Goal: Information Seeking & Learning: Learn about a topic

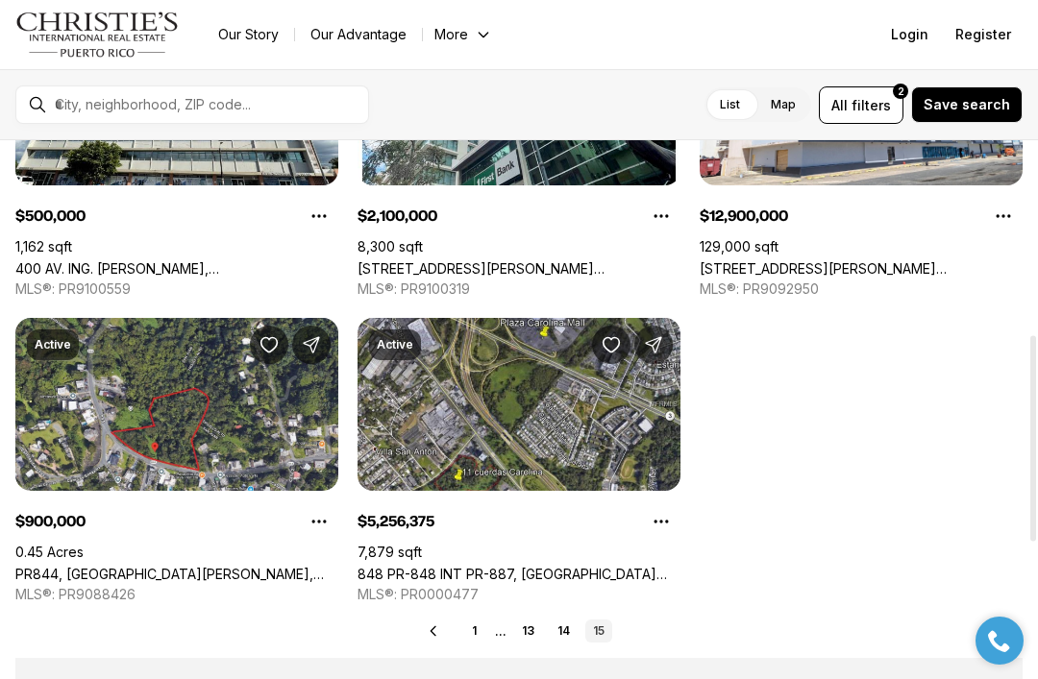
scroll to position [505, 0]
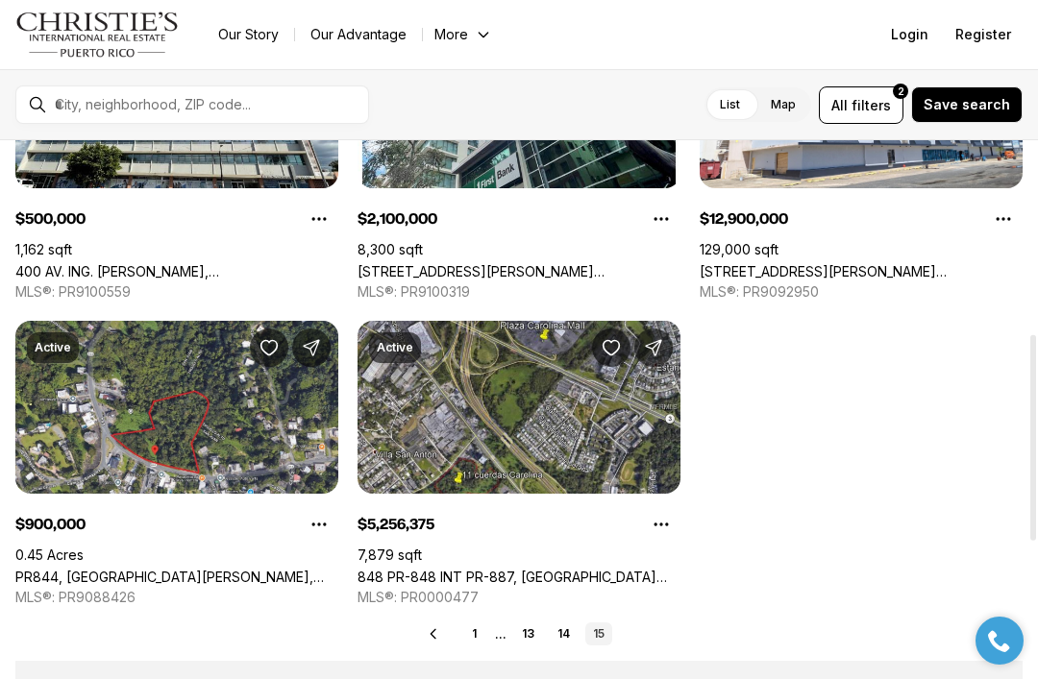
click at [563, 628] on link "14" at bounding box center [564, 634] width 28 height 23
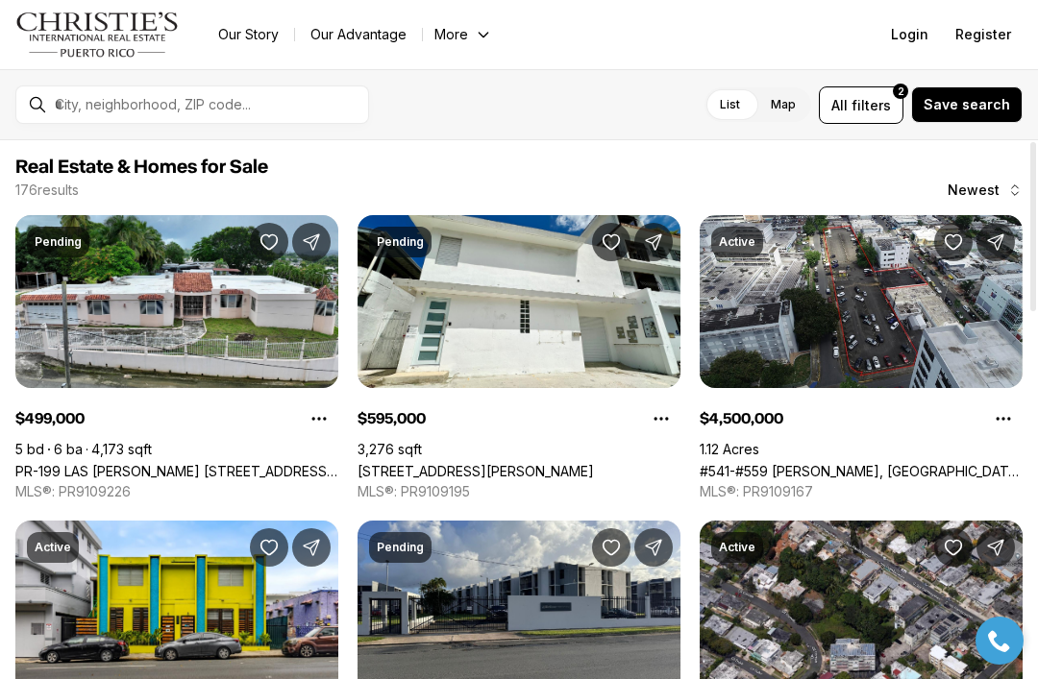
click at [236, 463] on link "PR-199 LAS CUEVAS WARD CALLE JUAN BORIA #344, TRUJILLO ALTO PR, 00976" at bounding box center [176, 471] width 323 height 16
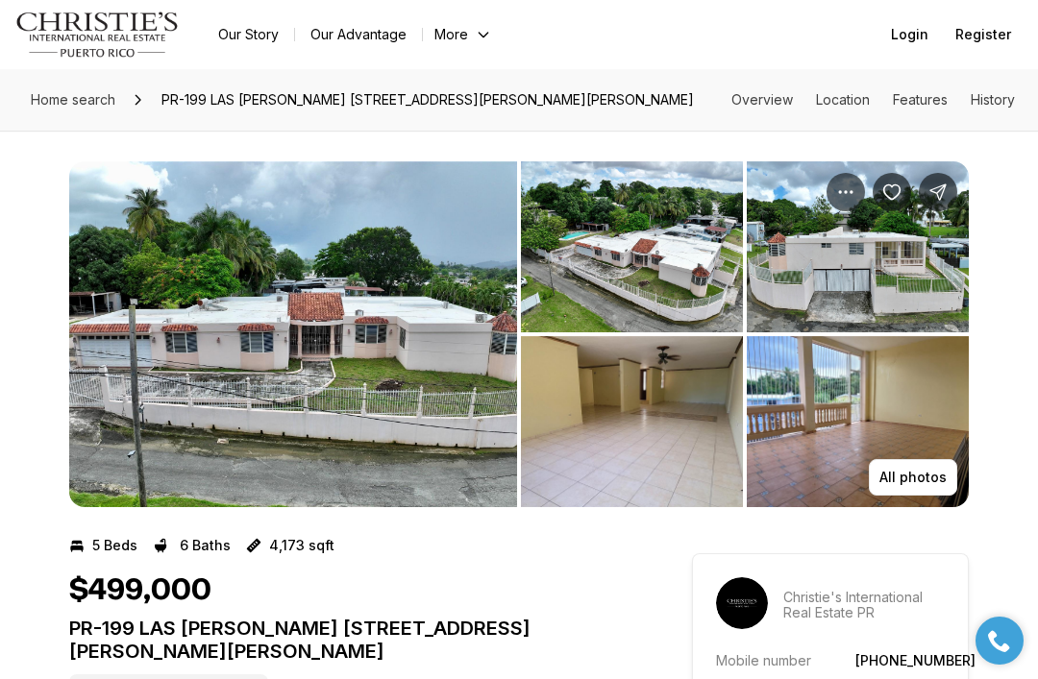
click at [308, 334] on img "View image gallery" at bounding box center [293, 334] width 448 height 346
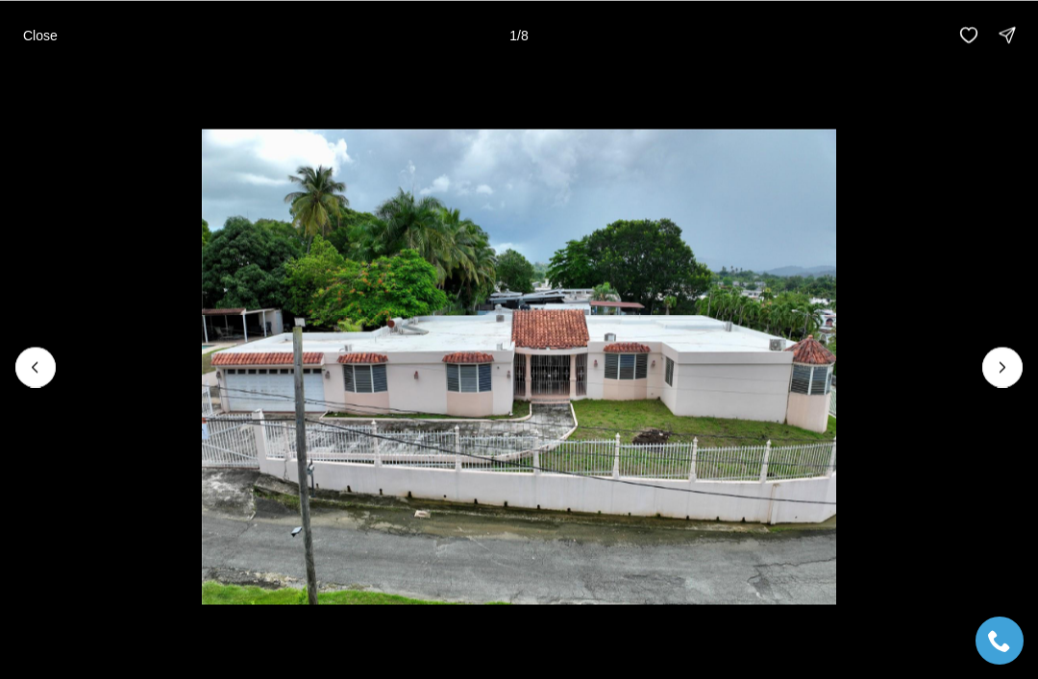
click at [996, 357] on icon "Next slide" at bounding box center [1002, 366] width 19 height 19
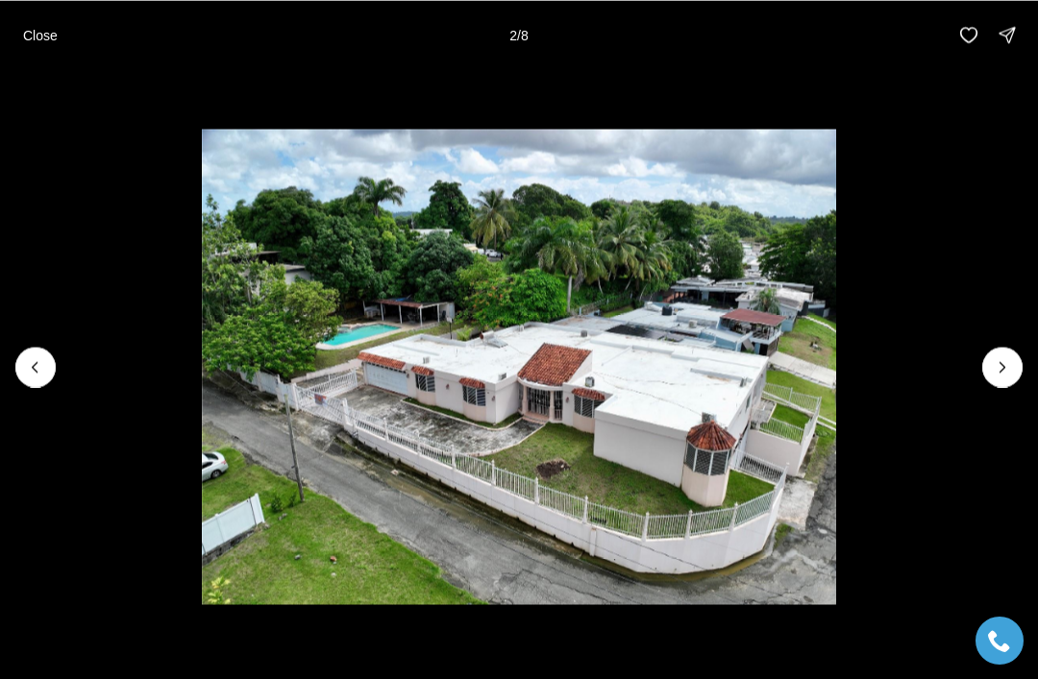
click at [985, 360] on button "Next slide" at bounding box center [1002, 367] width 40 height 40
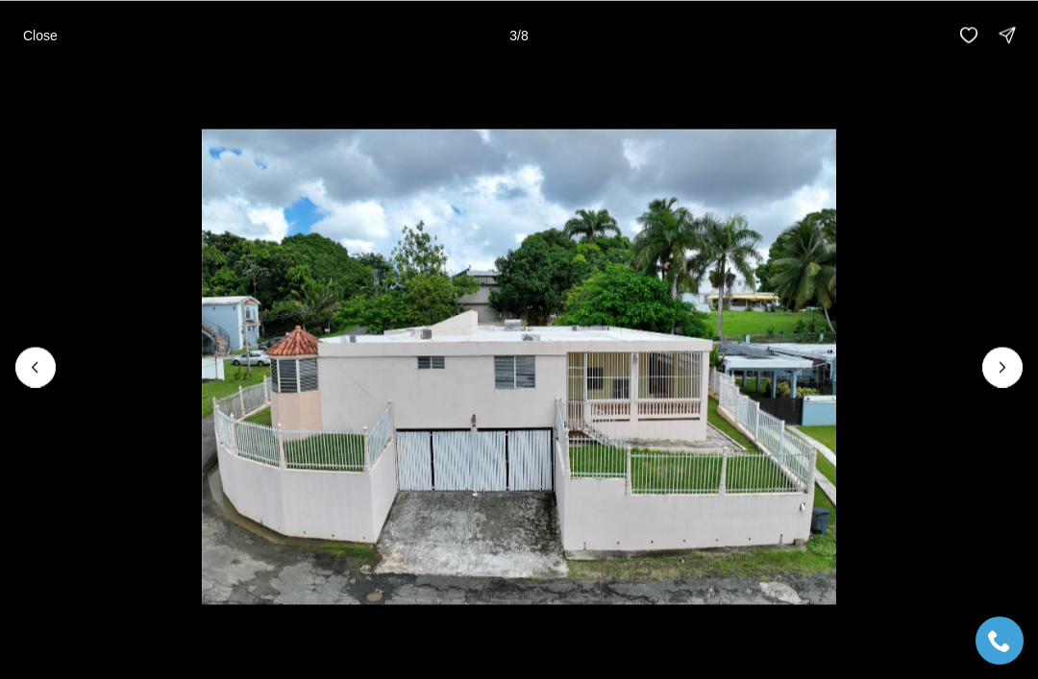
click at [836, 369] on img "3 of 8" at bounding box center [519, 367] width 634 height 476
click at [1000, 359] on icon "Next slide" at bounding box center [1002, 366] width 19 height 19
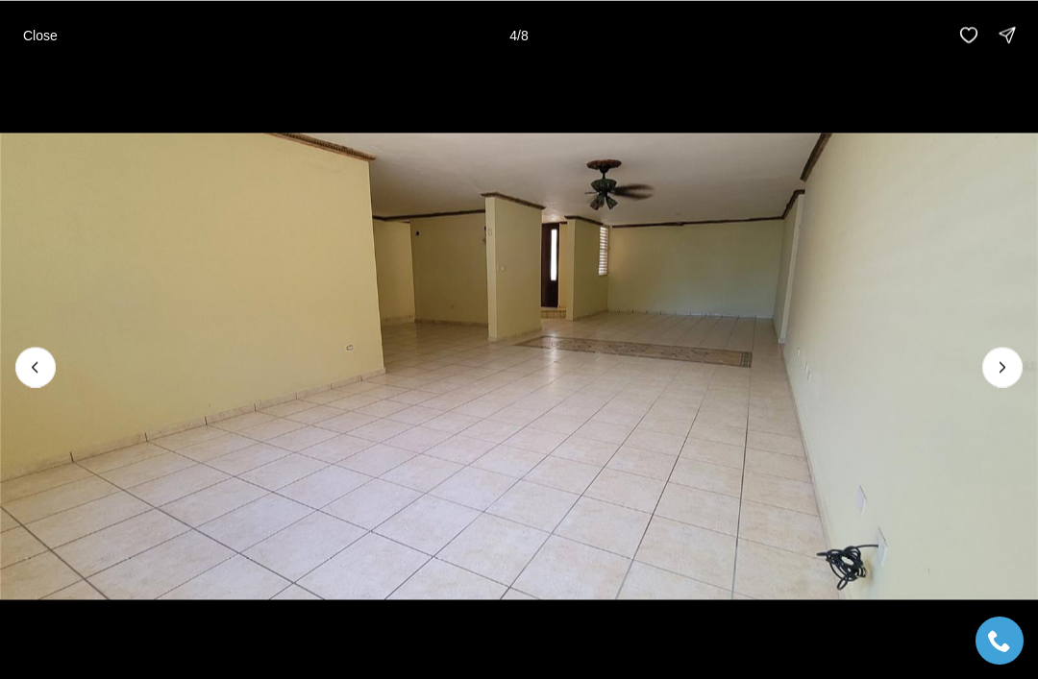
click at [999, 376] on icon "Next slide" at bounding box center [1002, 366] width 19 height 19
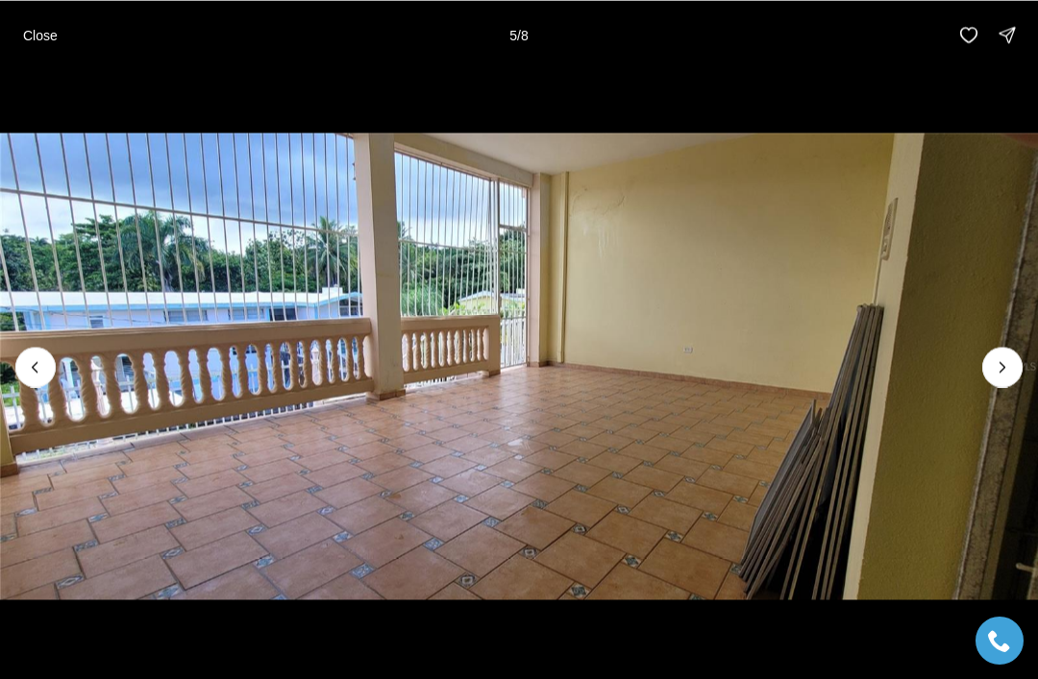
click at [997, 376] on icon "Next slide" at bounding box center [1002, 366] width 19 height 19
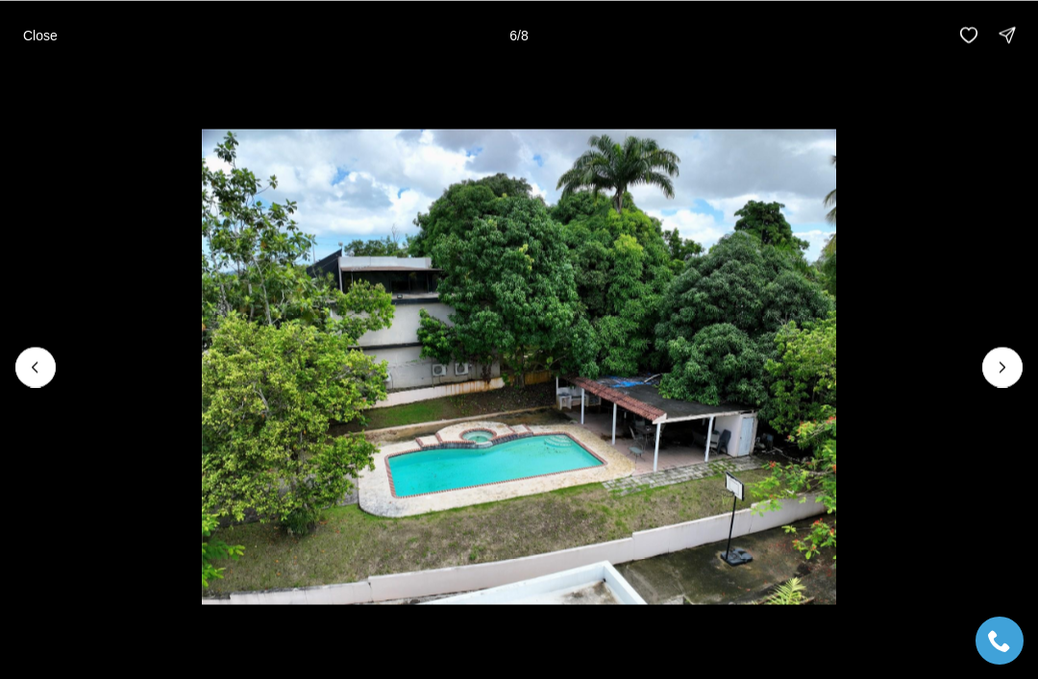
click at [994, 379] on button "Next slide" at bounding box center [1002, 367] width 40 height 40
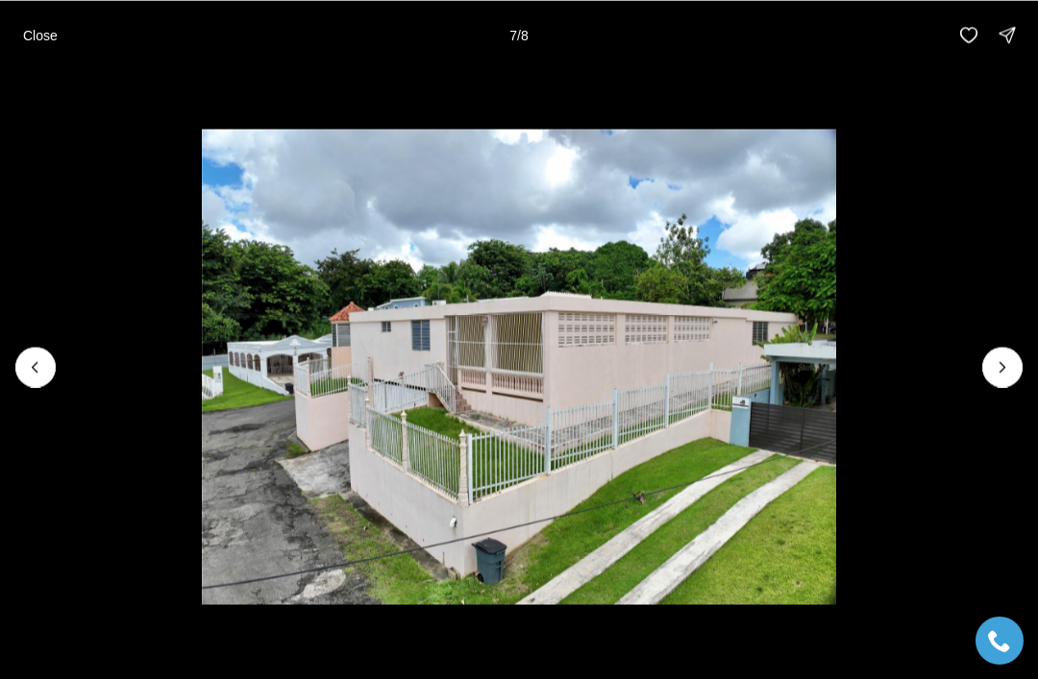
click at [836, 384] on img "7 of 8" at bounding box center [519, 367] width 634 height 476
click at [993, 382] on button "Next slide" at bounding box center [1002, 367] width 40 height 40
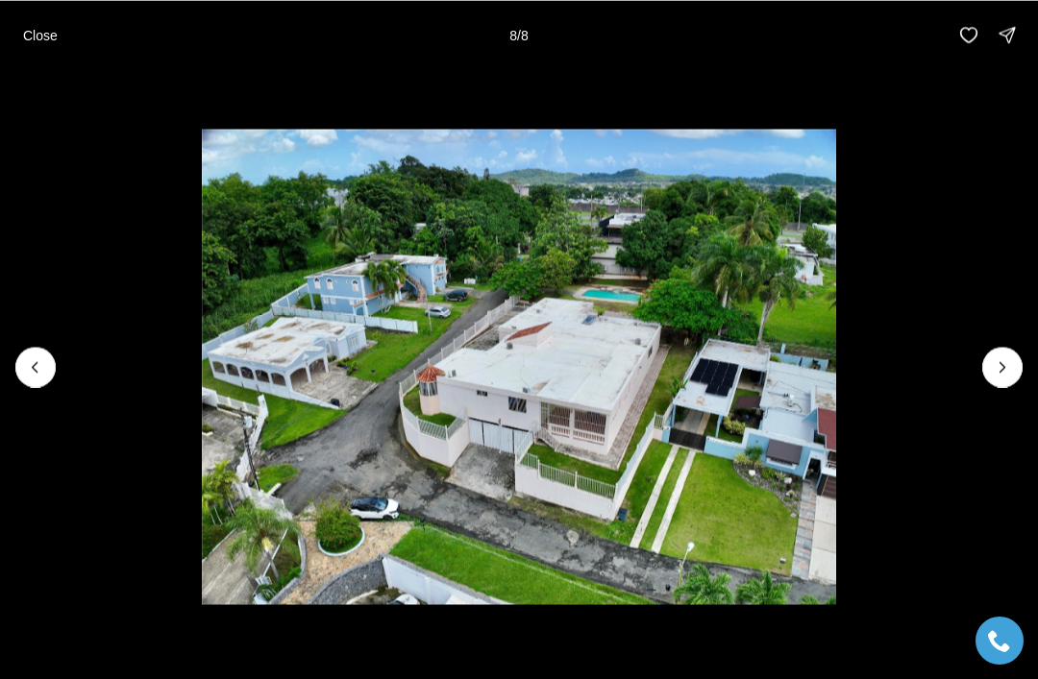
click at [836, 384] on img "8 of 8" at bounding box center [519, 367] width 634 height 476
click at [836, 386] on img "8 of 8" at bounding box center [519, 367] width 634 height 476
click at [836, 385] on img "8 of 8" at bounding box center [519, 367] width 634 height 476
click at [836, 365] on img "8 of 8" at bounding box center [519, 367] width 634 height 476
click at [836, 349] on img "8 of 8" at bounding box center [519, 367] width 634 height 476
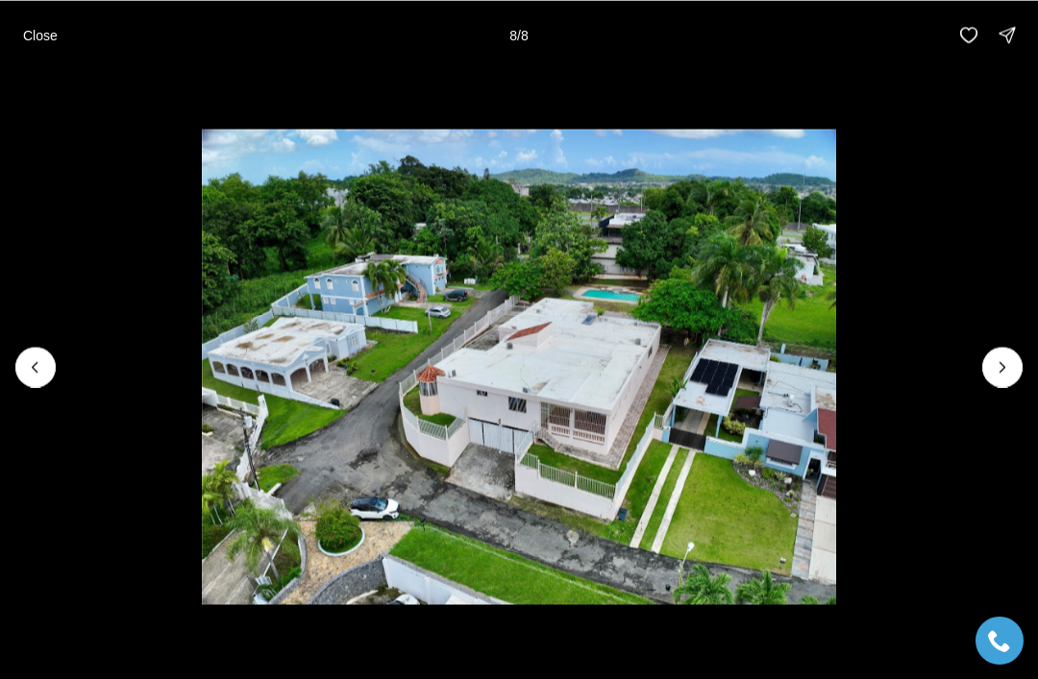
click at [45, 37] on p "Close" at bounding box center [40, 34] width 35 height 15
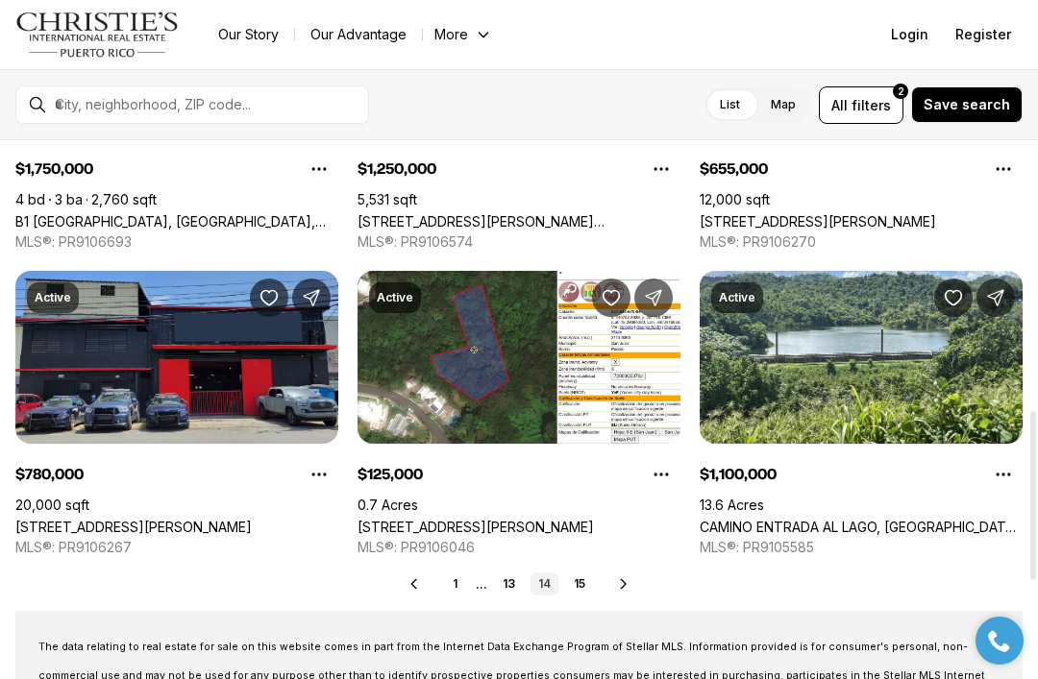
scroll to position [866, 0]
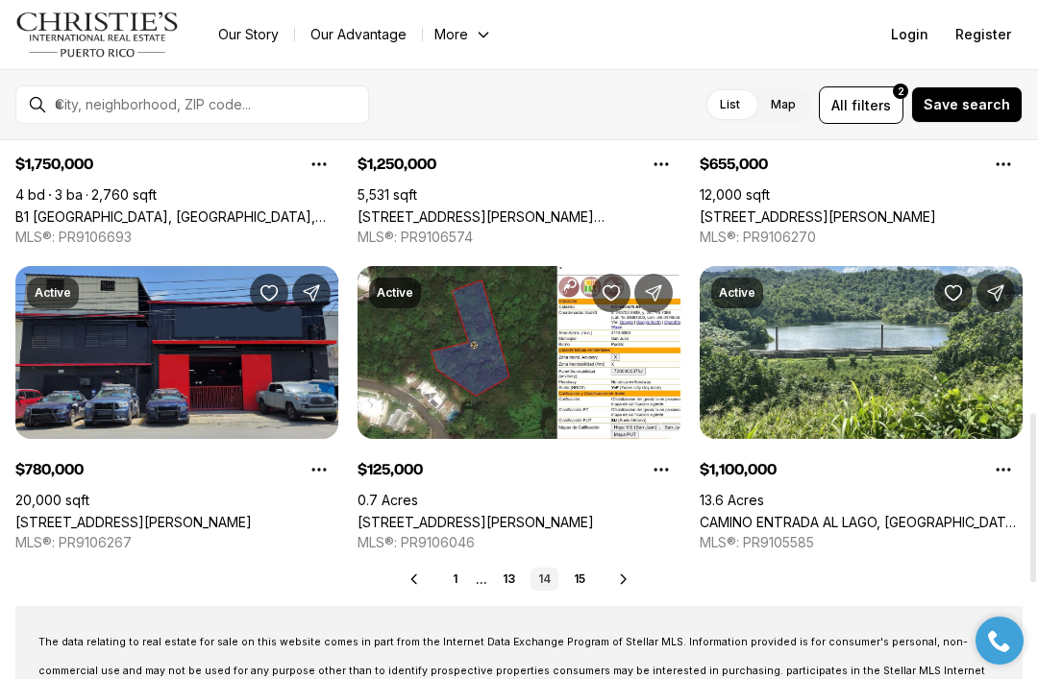
click at [513, 579] on link "13" at bounding box center [509, 579] width 28 height 23
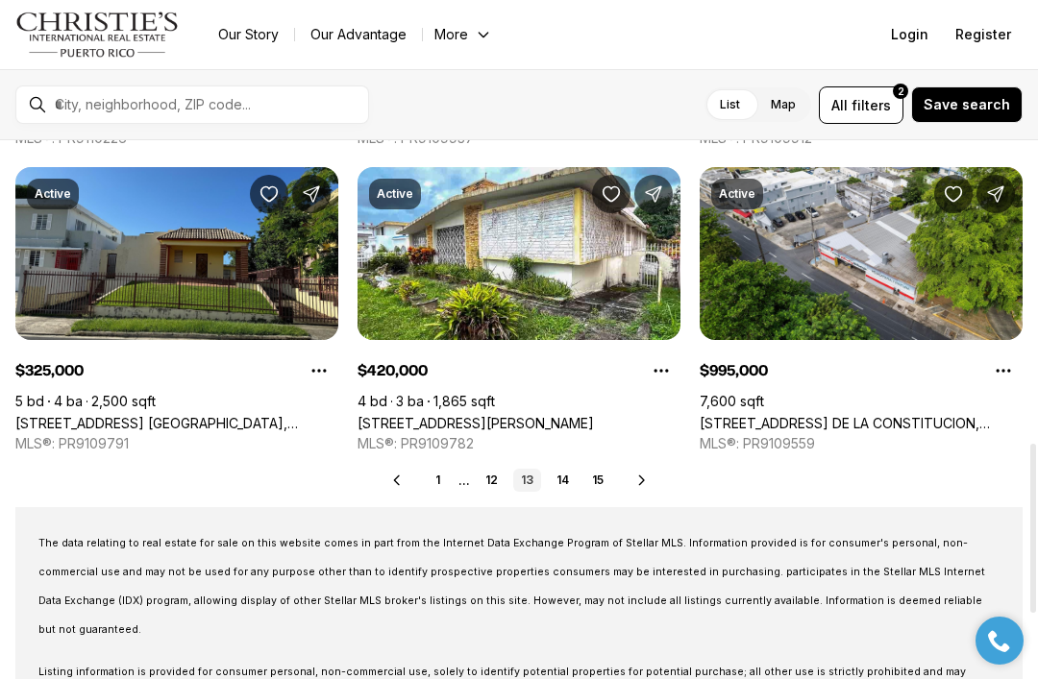
scroll to position [972, 0]
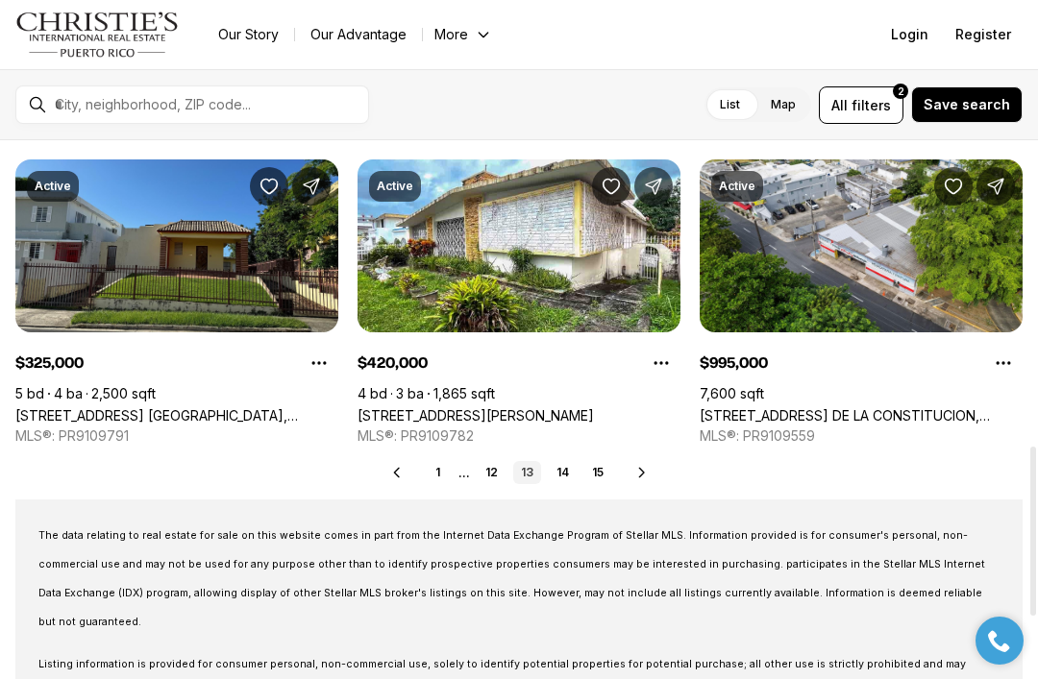
click at [290, 407] on link "[STREET_ADDRESS] [GEOGRAPHIC_DATA], [GEOGRAPHIC_DATA][PERSON_NAME], 00918" at bounding box center [176, 415] width 323 height 16
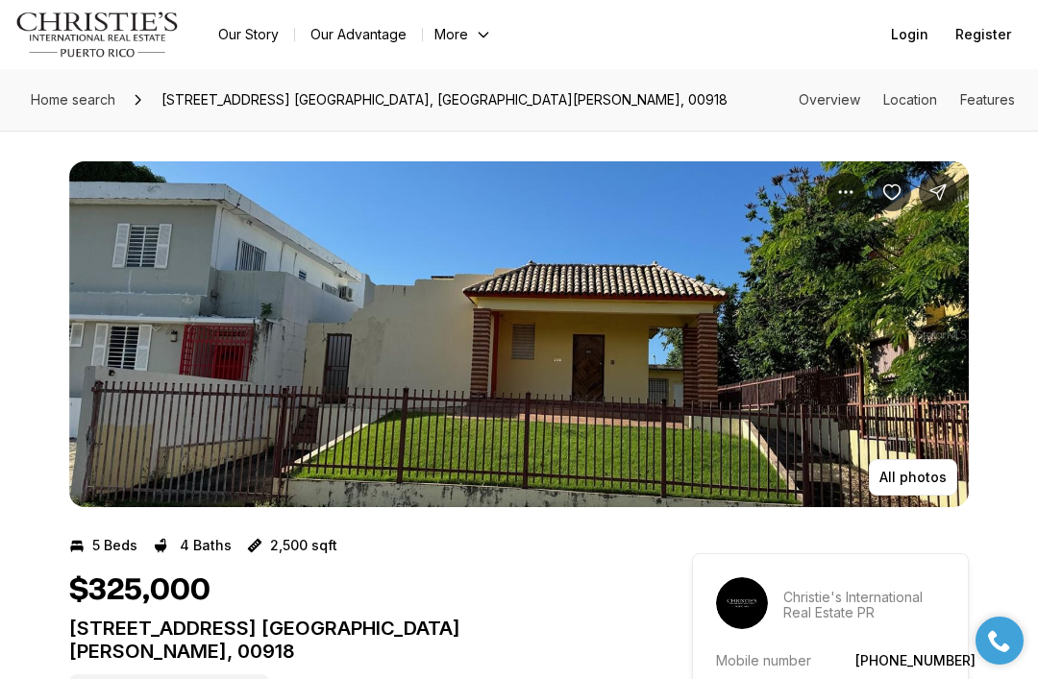
click at [893, 368] on img "View image gallery" at bounding box center [518, 334] width 899 height 346
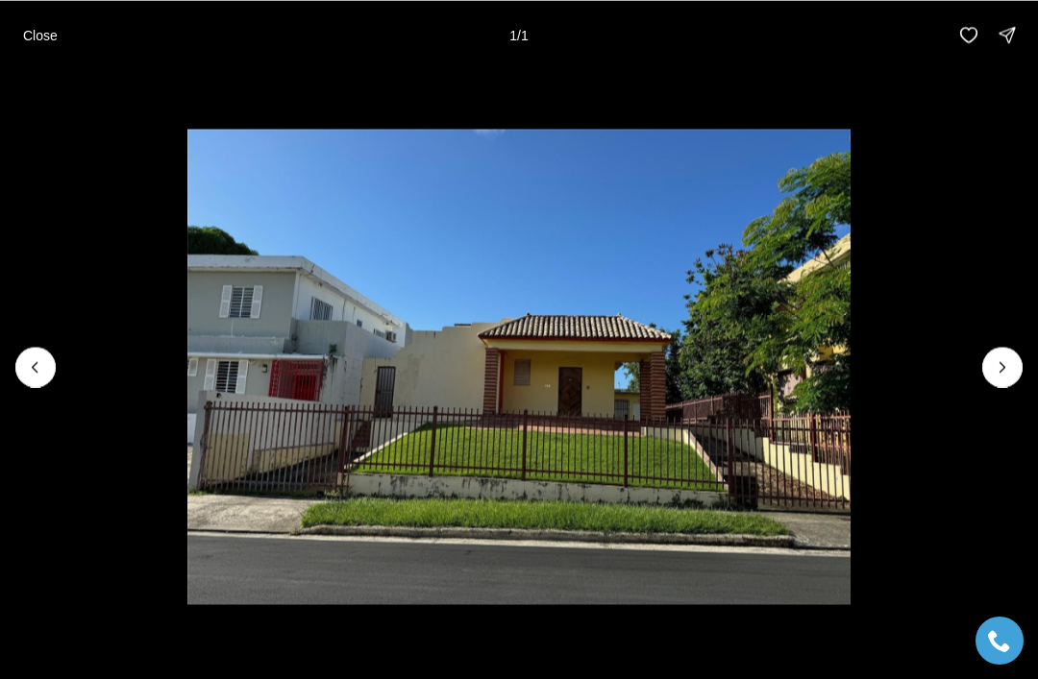
click at [849, 345] on img "1 of 1" at bounding box center [518, 367] width 662 height 476
click at [43, 43] on button "Close" at bounding box center [41, 34] width 58 height 38
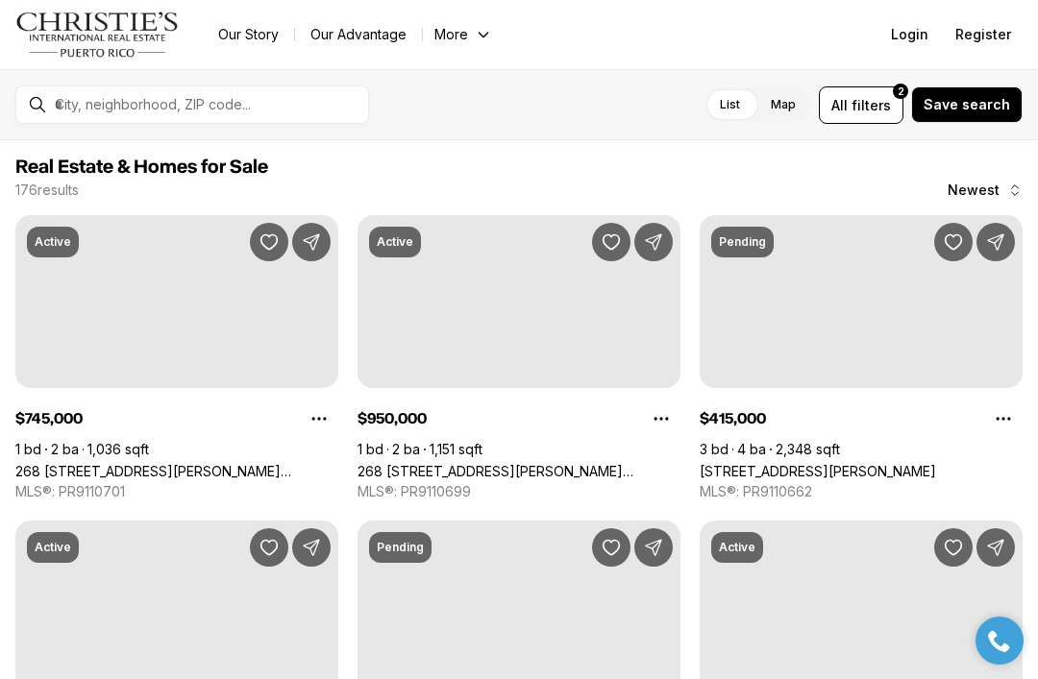
scroll to position [972, 0]
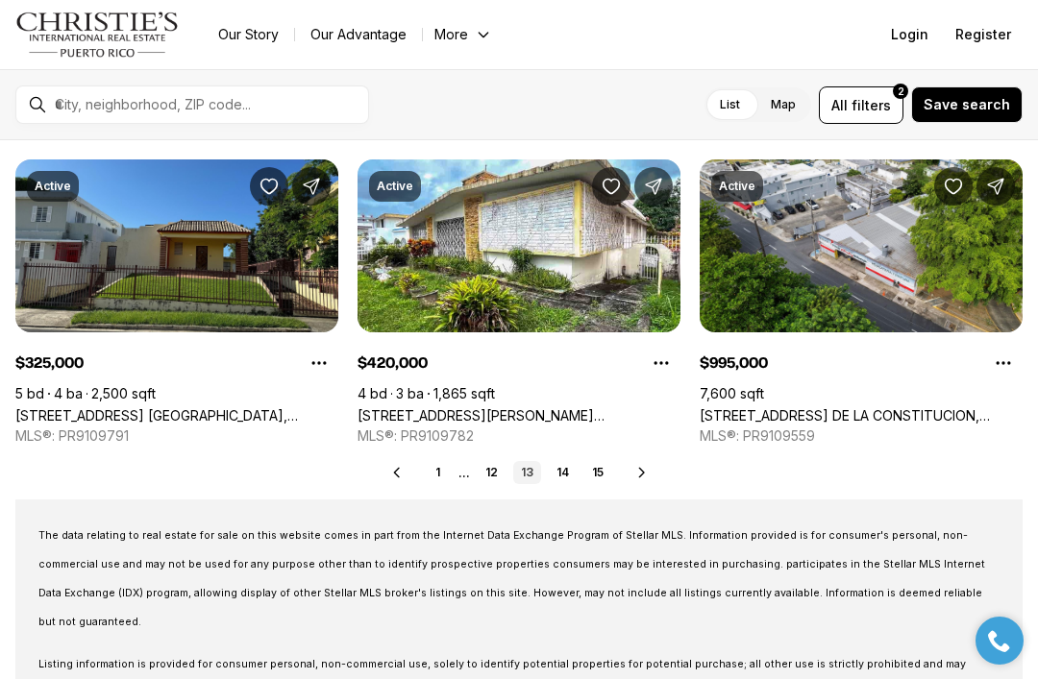
click at [574, 497] on div "Real Estate & Homes for Sale 176 results Newest Active $745,000 1 bd 2 ba 1,036…" at bounding box center [519, 41] width 1038 height 1747
click at [483, 475] on link "12" at bounding box center [492, 472] width 28 height 23
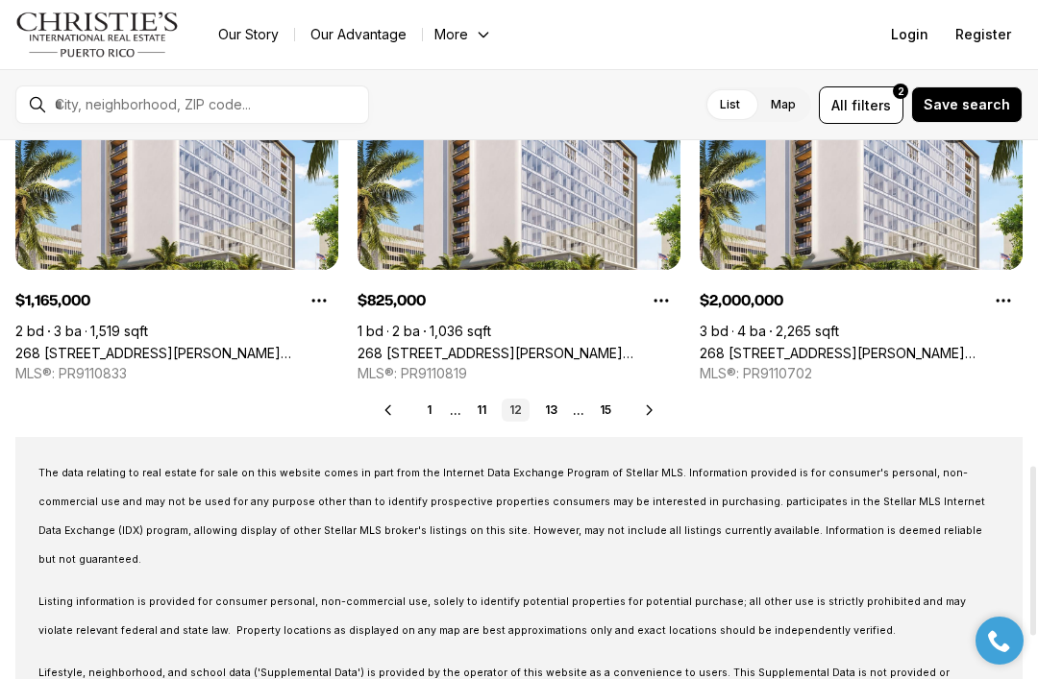
scroll to position [1079, 0]
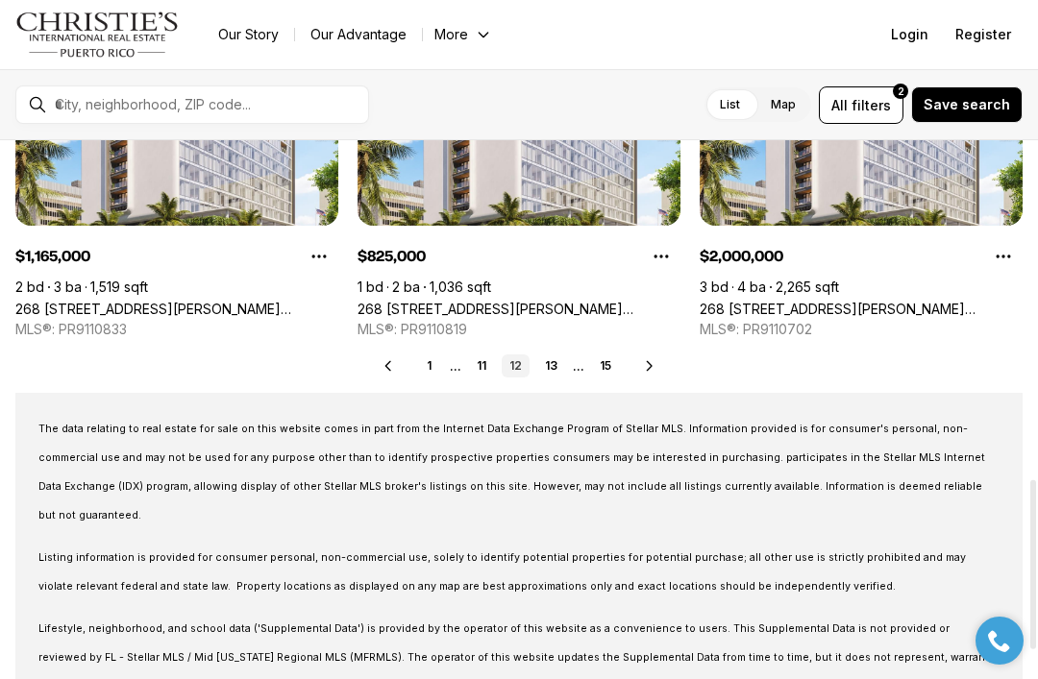
click at [476, 362] on link "11" at bounding box center [481, 366] width 25 height 23
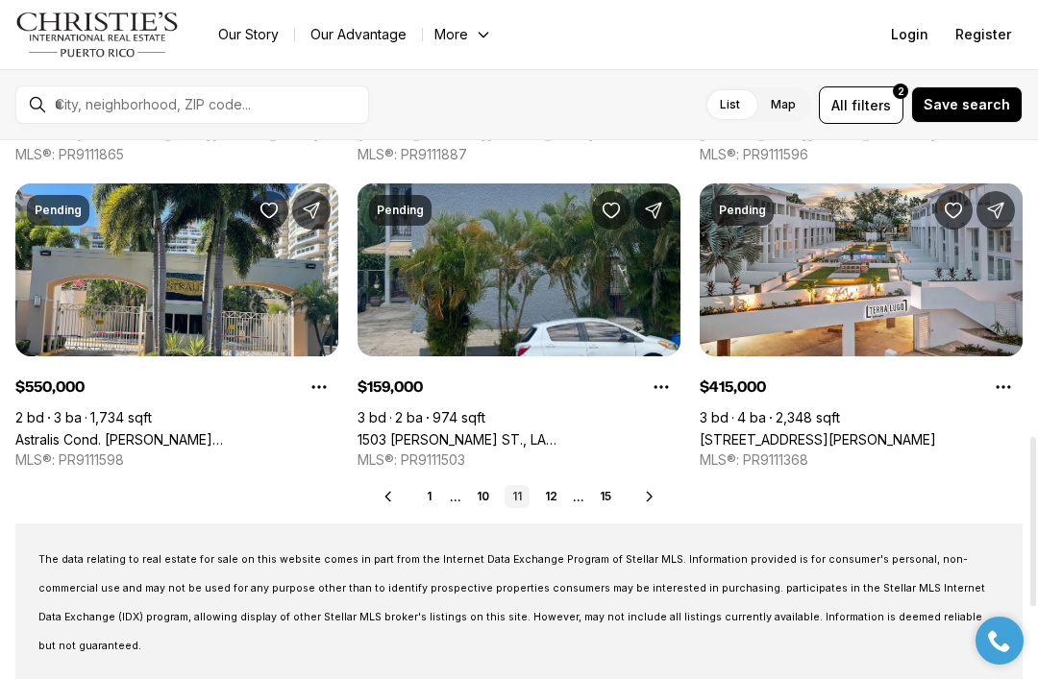
scroll to position [950, 0]
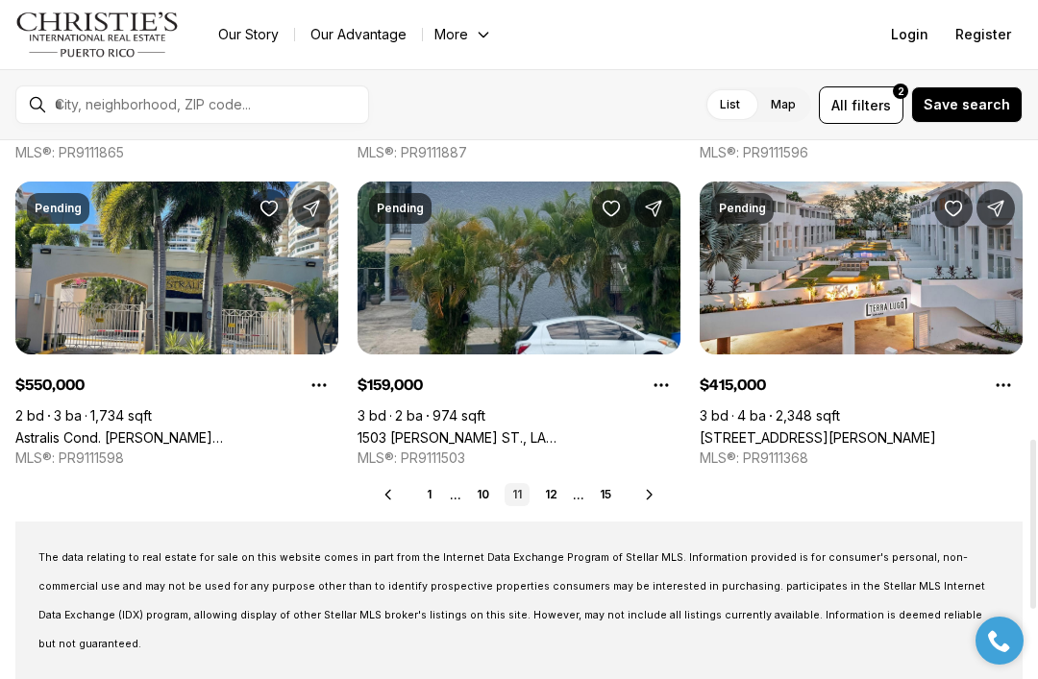
click at [478, 492] on link "10" at bounding box center [483, 494] width 28 height 23
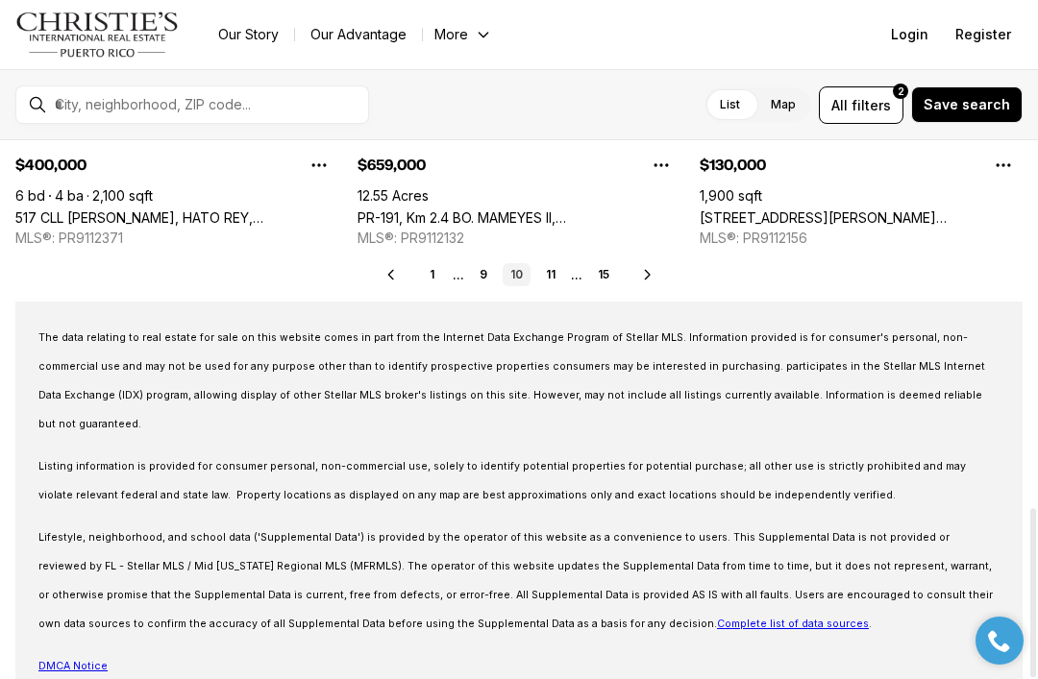
scroll to position [1169, 0]
click at [490, 270] on link "9" at bounding box center [483, 275] width 23 height 23
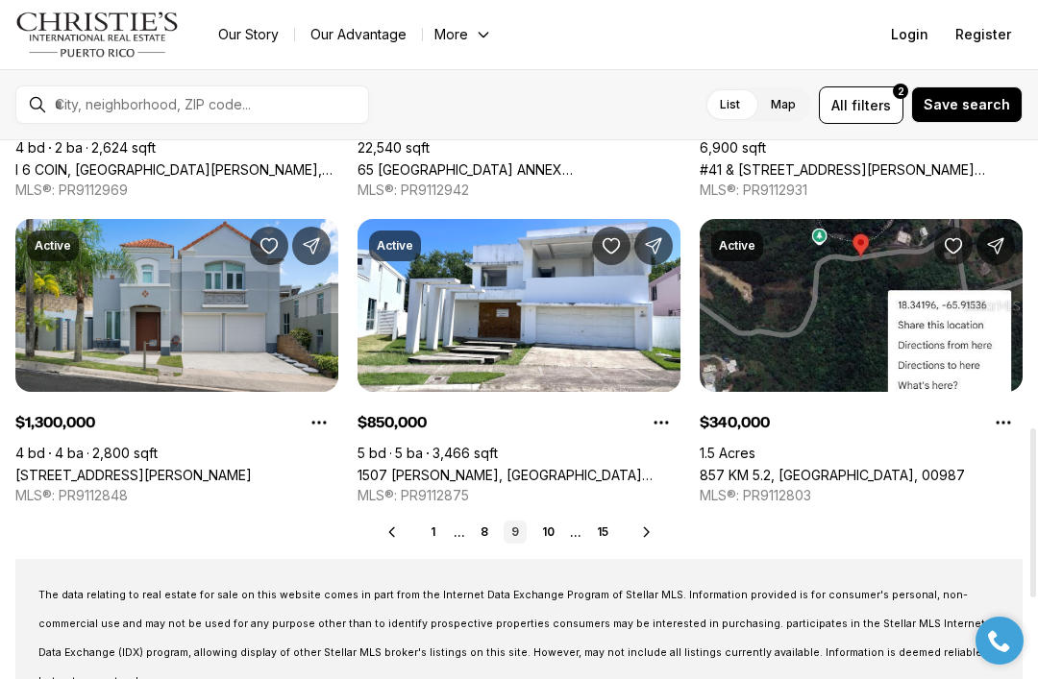
scroll to position [916, 0]
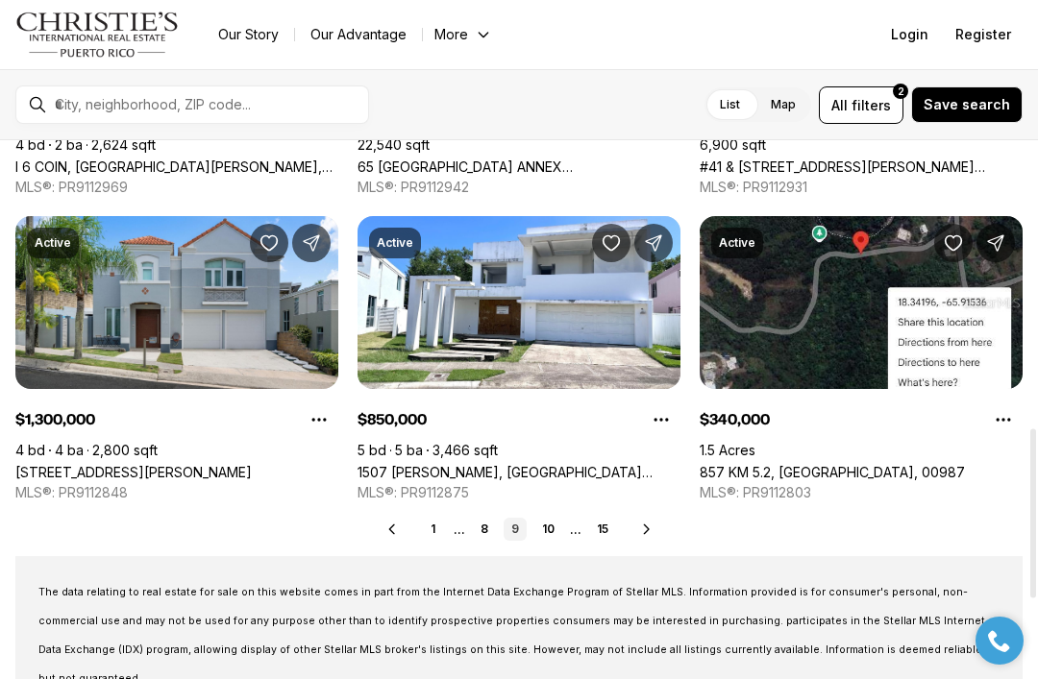
click at [490, 535] on link "8" at bounding box center [484, 529] width 23 height 23
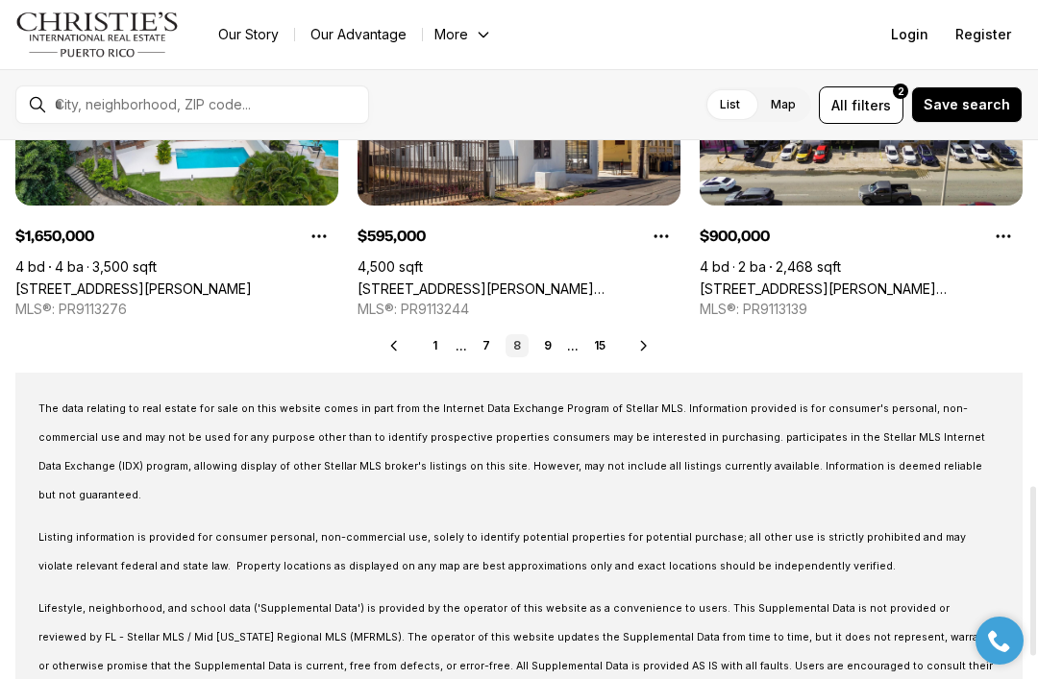
scroll to position [1099, 0]
click at [490, 341] on link "7" at bounding box center [486, 345] width 23 height 23
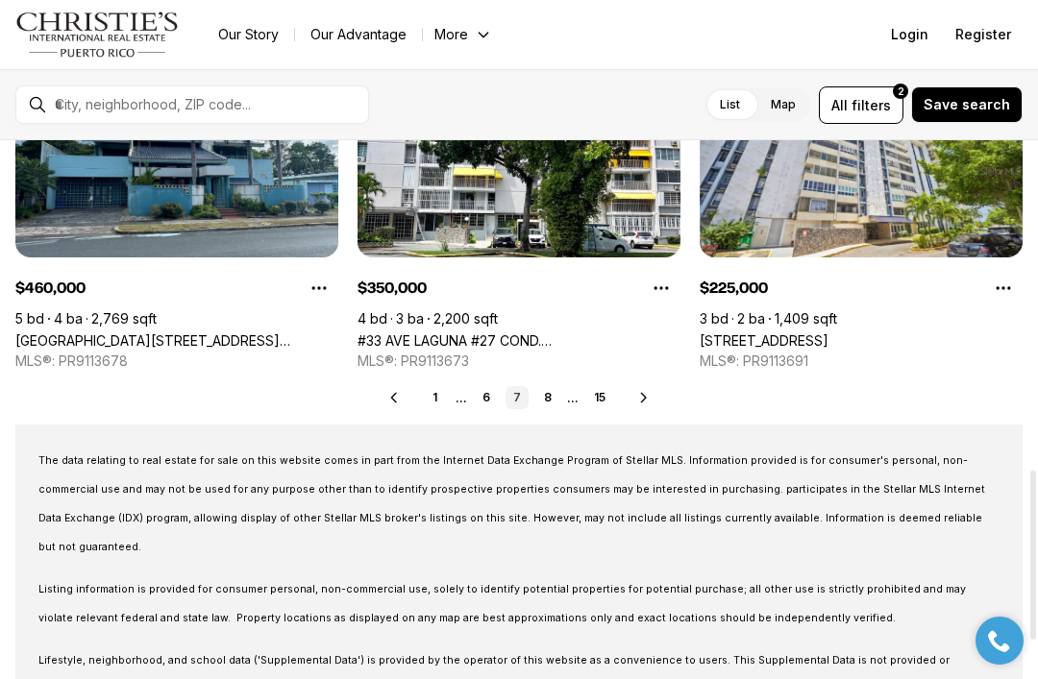
scroll to position [1049, 0]
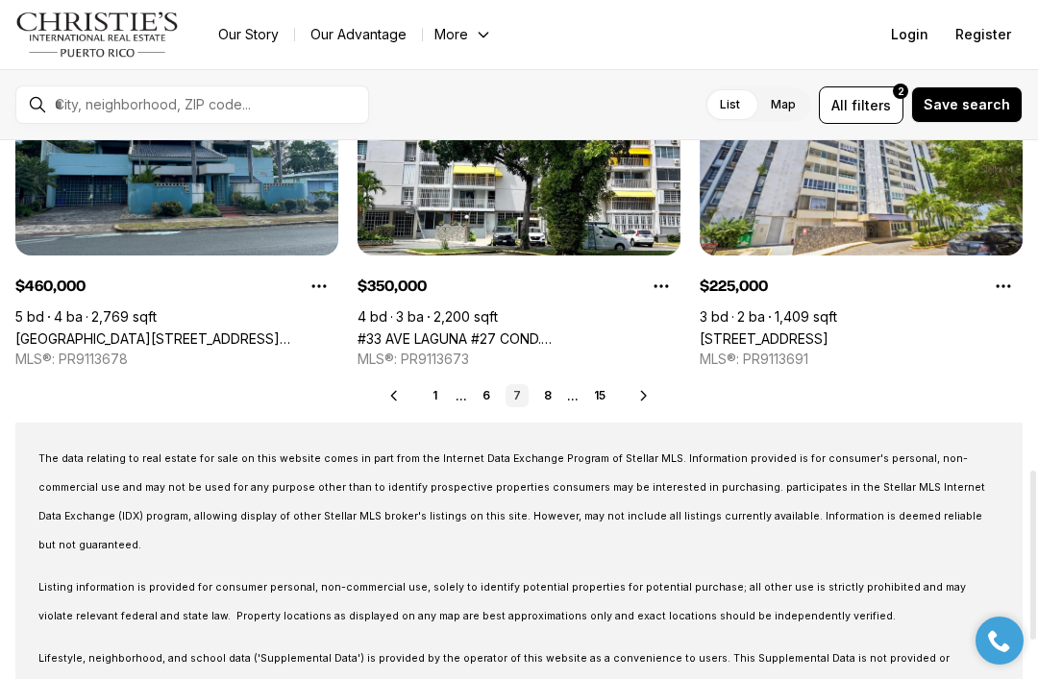
click at [485, 396] on link "6" at bounding box center [486, 395] width 23 height 23
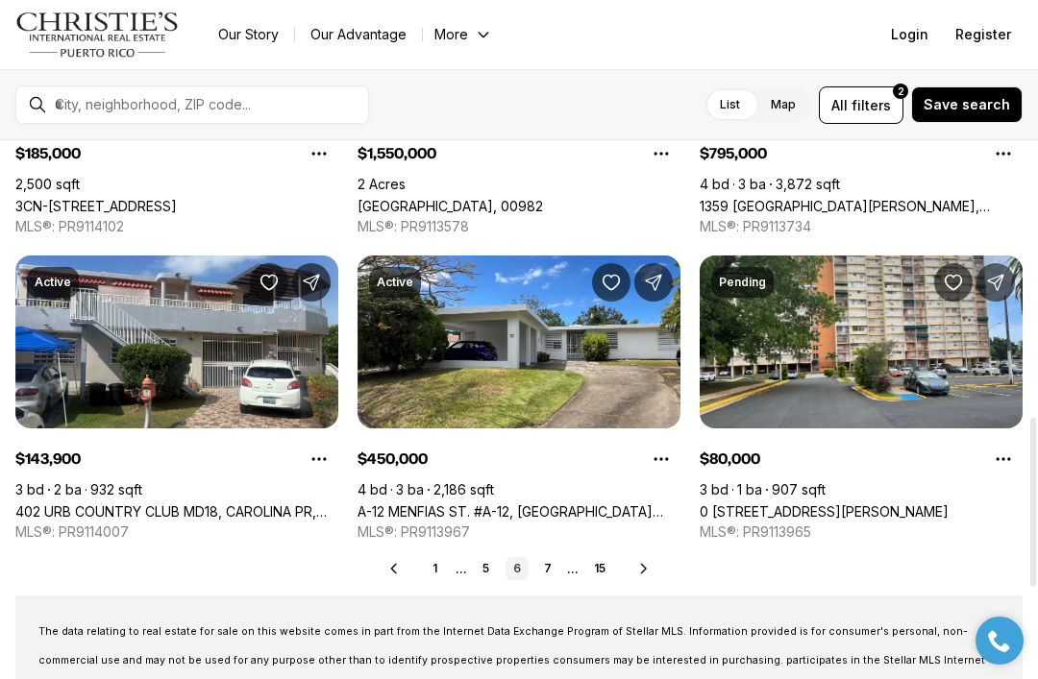
scroll to position [880, 0]
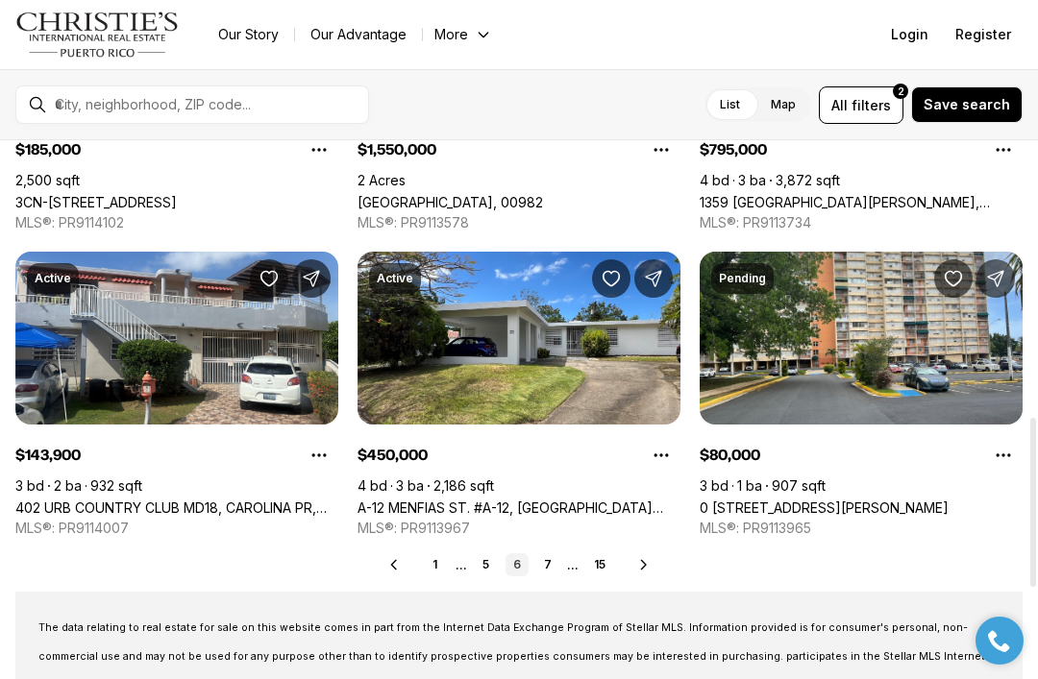
click at [482, 558] on link "5" at bounding box center [486, 564] width 23 height 23
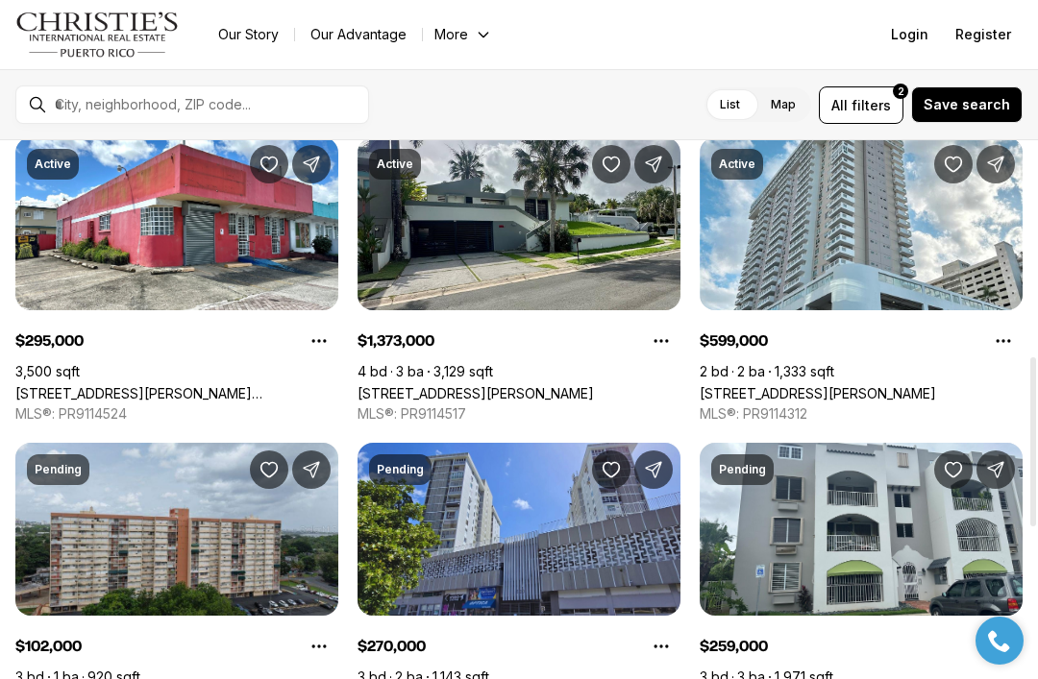
scroll to position [694, 0]
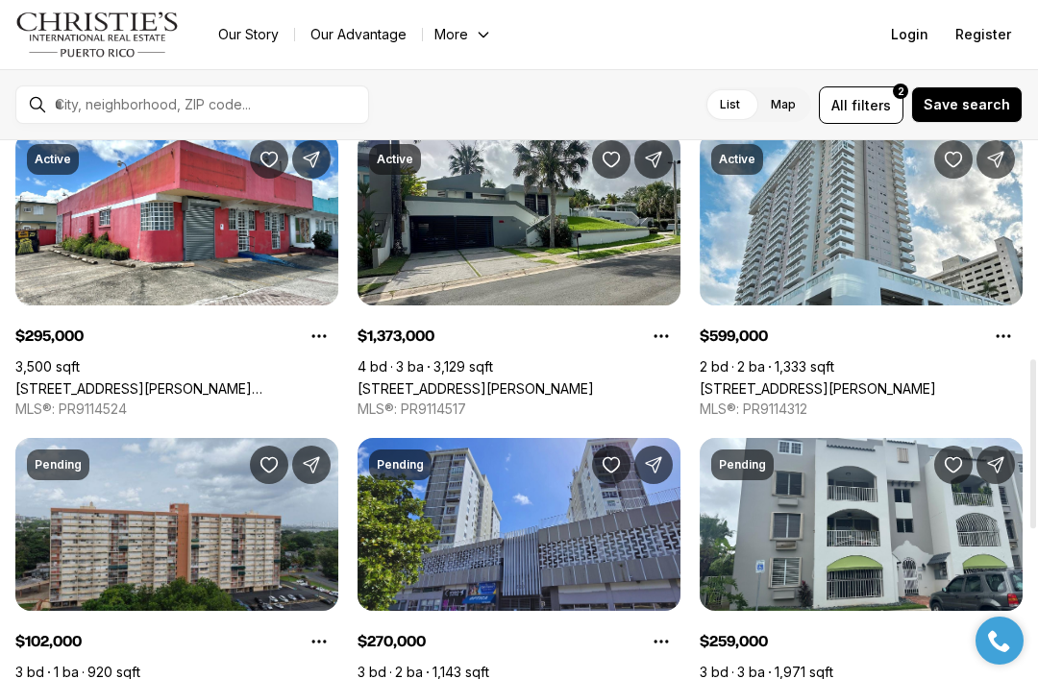
click at [254, 380] on link "757 AVENIDA ROBERTO SÁNCHEZ VILELLA, SAN JUAN PR, 00924" at bounding box center [176, 388] width 323 height 16
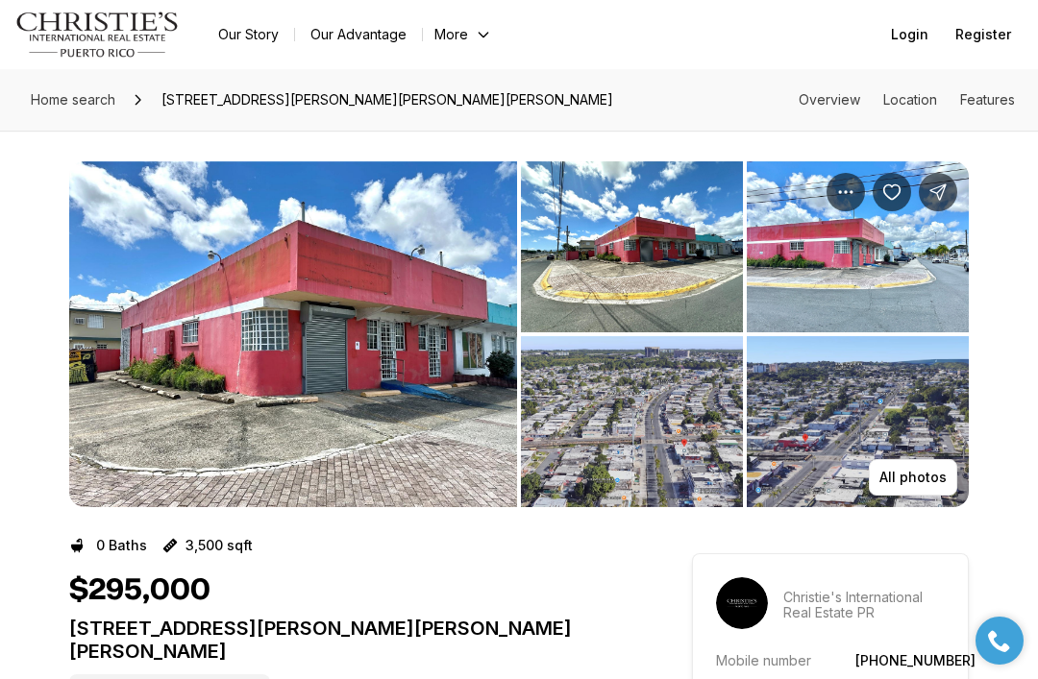
scroll to position [4, 0]
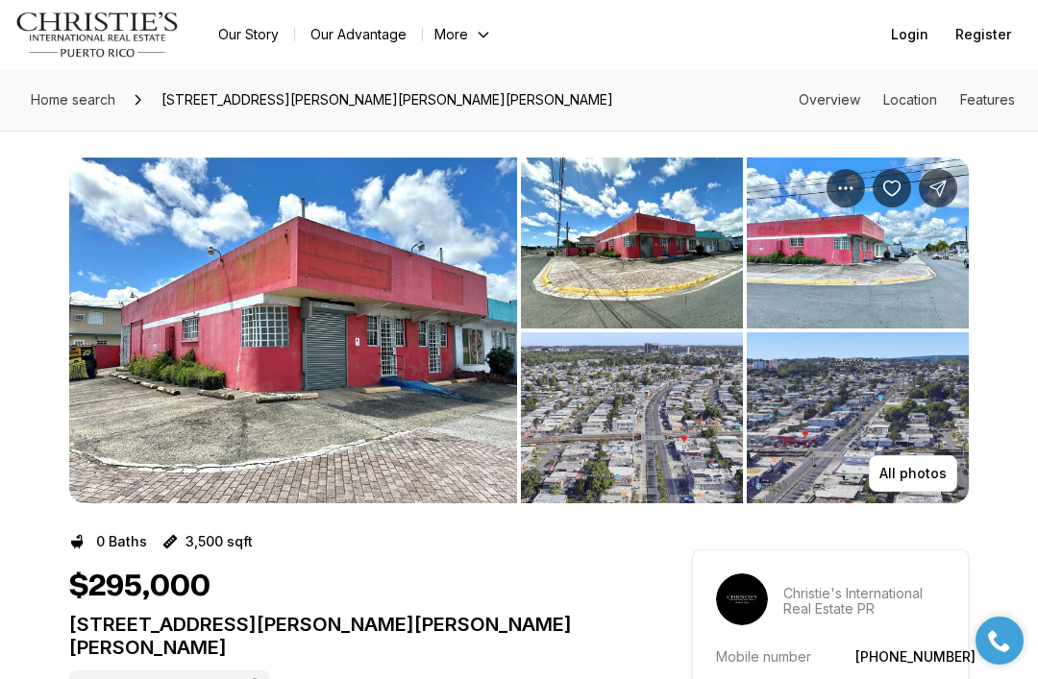
click at [372, 363] on img "View image gallery" at bounding box center [293, 331] width 448 height 346
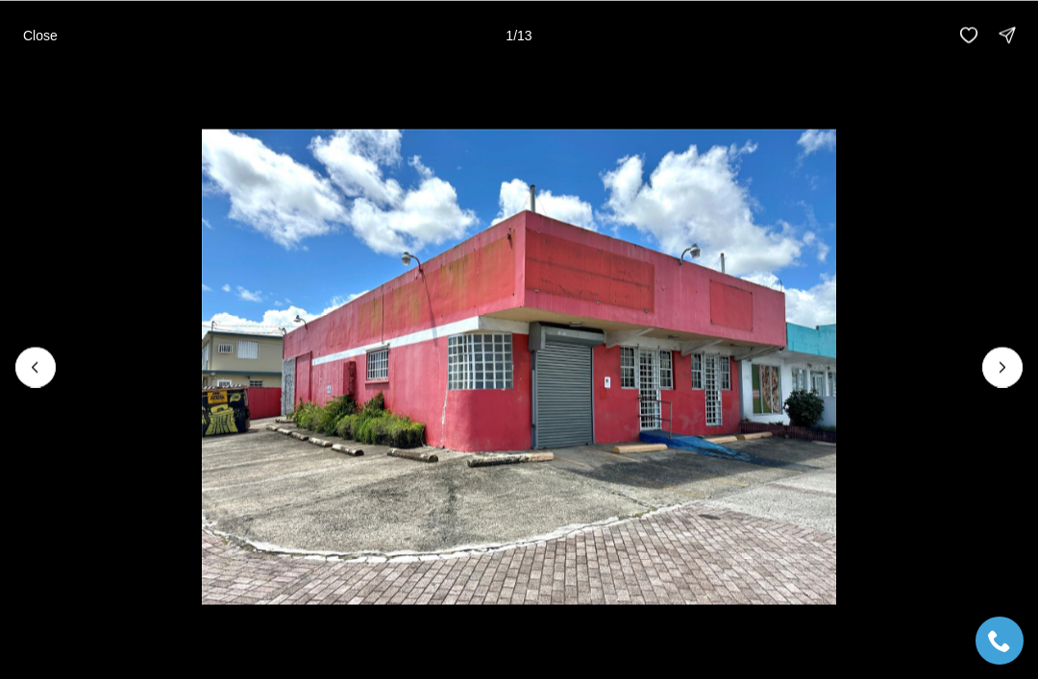
click at [997, 371] on icon "Next slide" at bounding box center [1002, 366] width 19 height 19
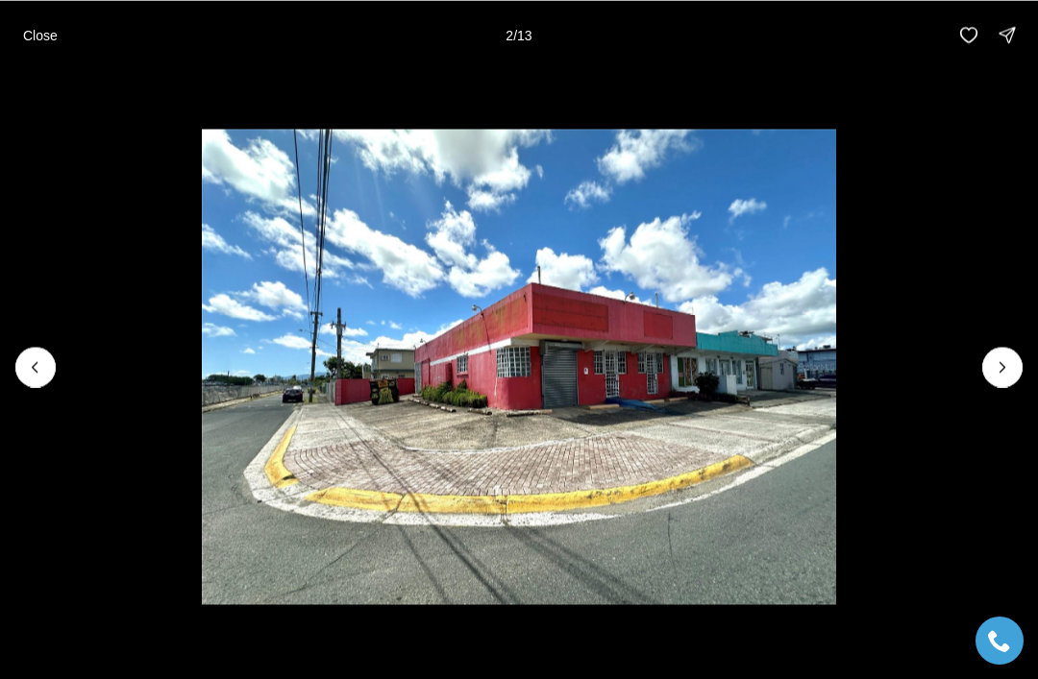
click at [988, 353] on button "Next slide" at bounding box center [1002, 367] width 40 height 40
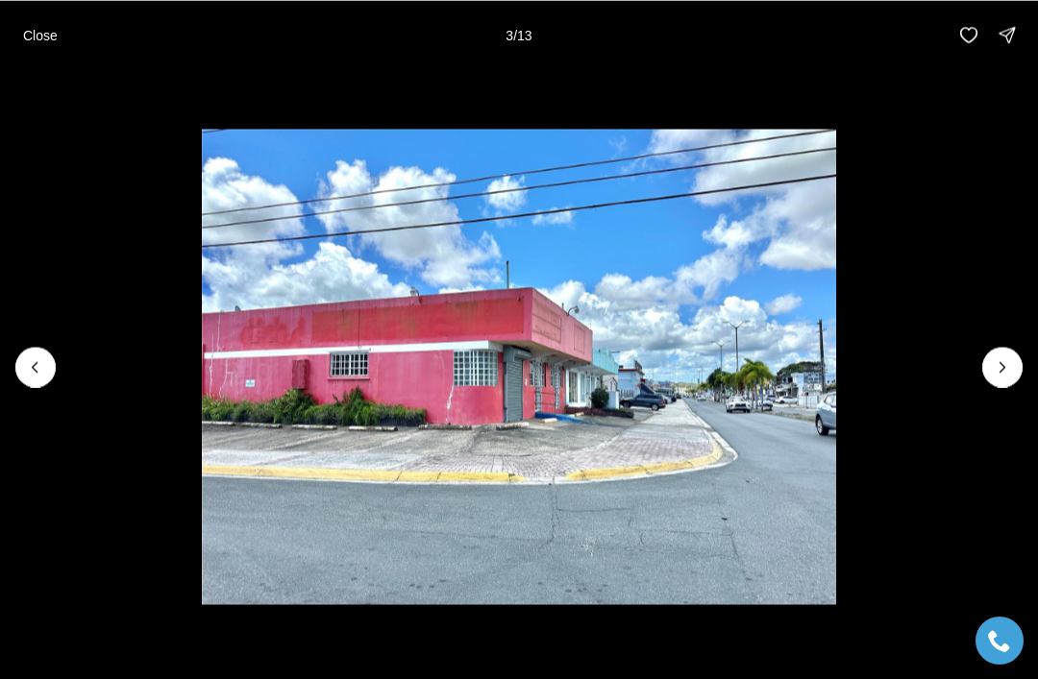
click at [996, 370] on icon "Next slide" at bounding box center [1002, 366] width 19 height 19
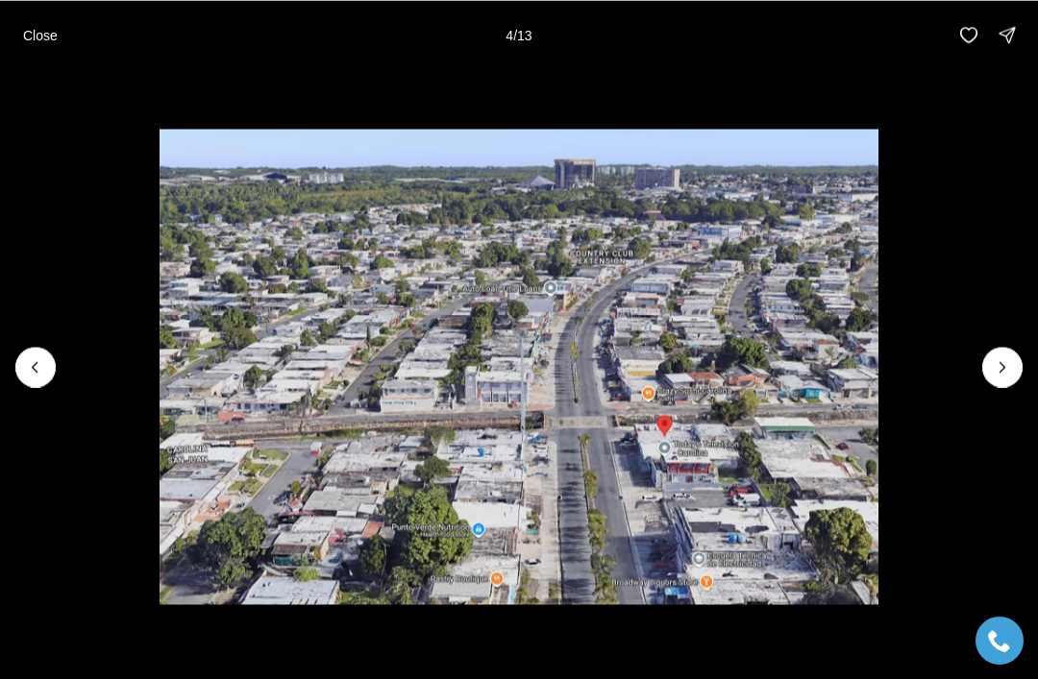
click at [999, 374] on icon "Next slide" at bounding box center [1002, 366] width 19 height 19
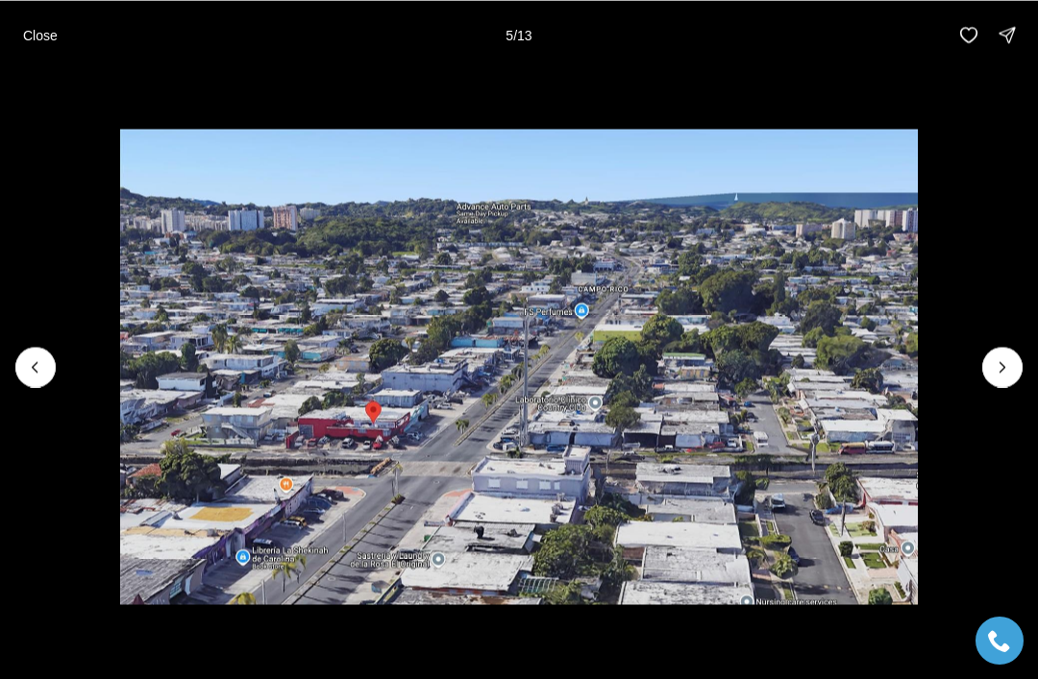
click at [993, 368] on icon "Next slide" at bounding box center [1002, 366] width 19 height 19
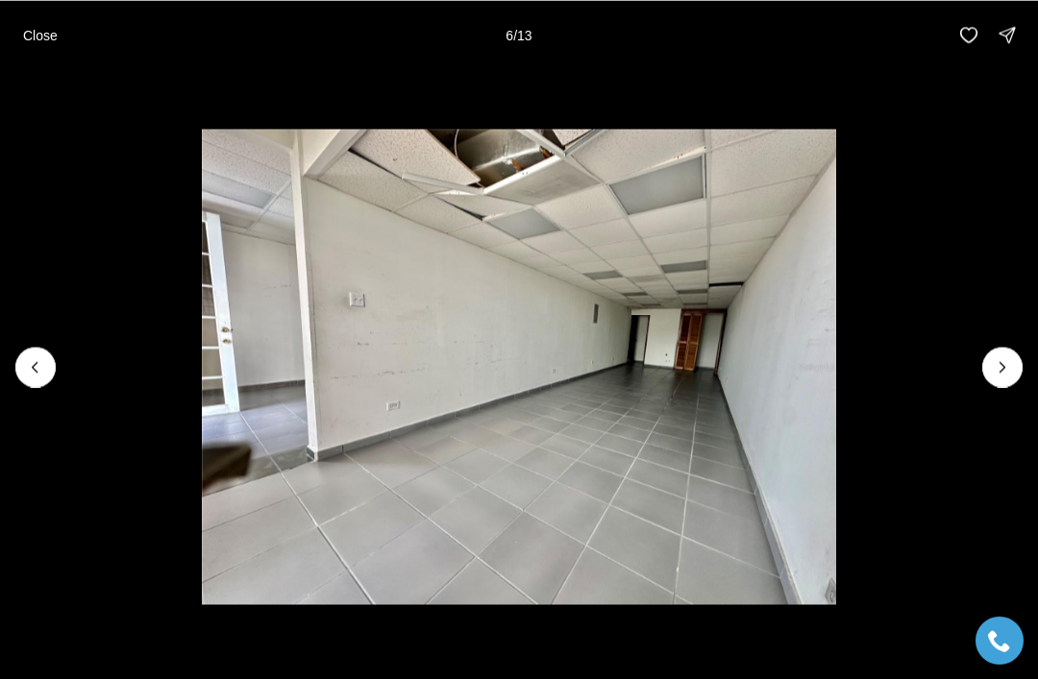
click at [993, 368] on icon "Next slide" at bounding box center [1002, 366] width 19 height 19
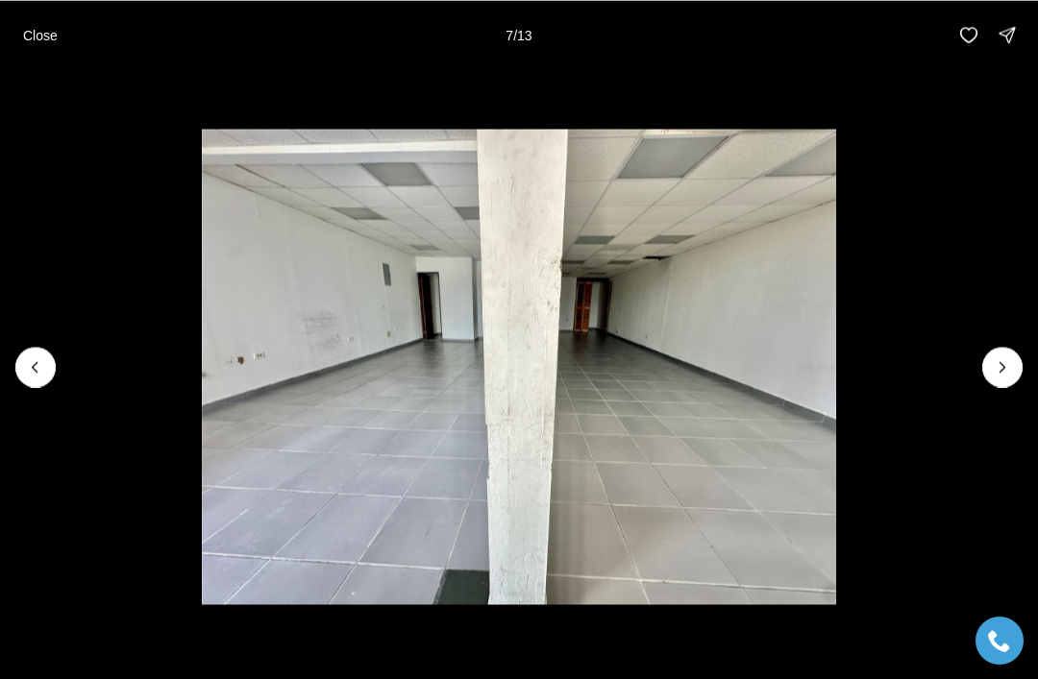
click at [994, 368] on icon "Next slide" at bounding box center [1002, 366] width 19 height 19
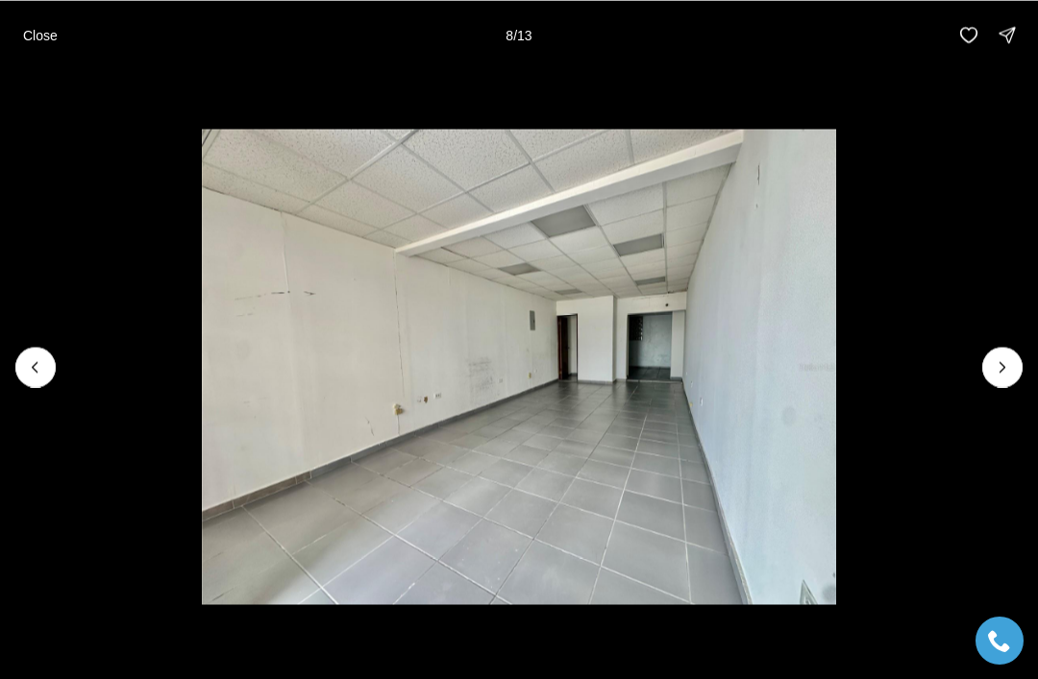
click at [994, 367] on icon "Next slide" at bounding box center [1002, 366] width 19 height 19
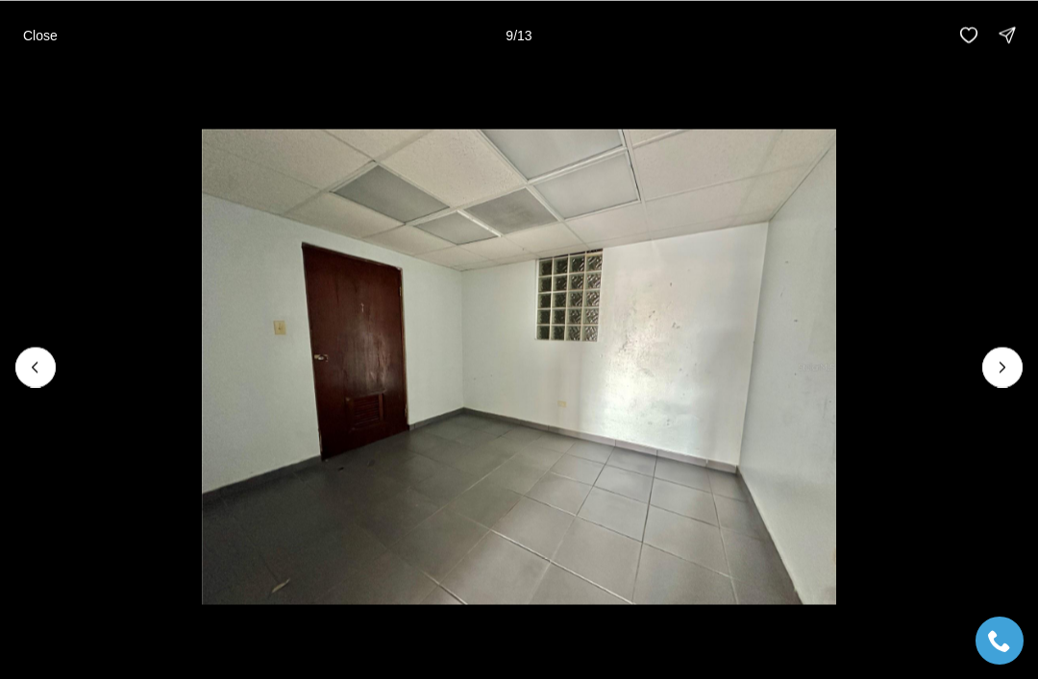
click at [993, 368] on icon "Next slide" at bounding box center [1002, 366] width 19 height 19
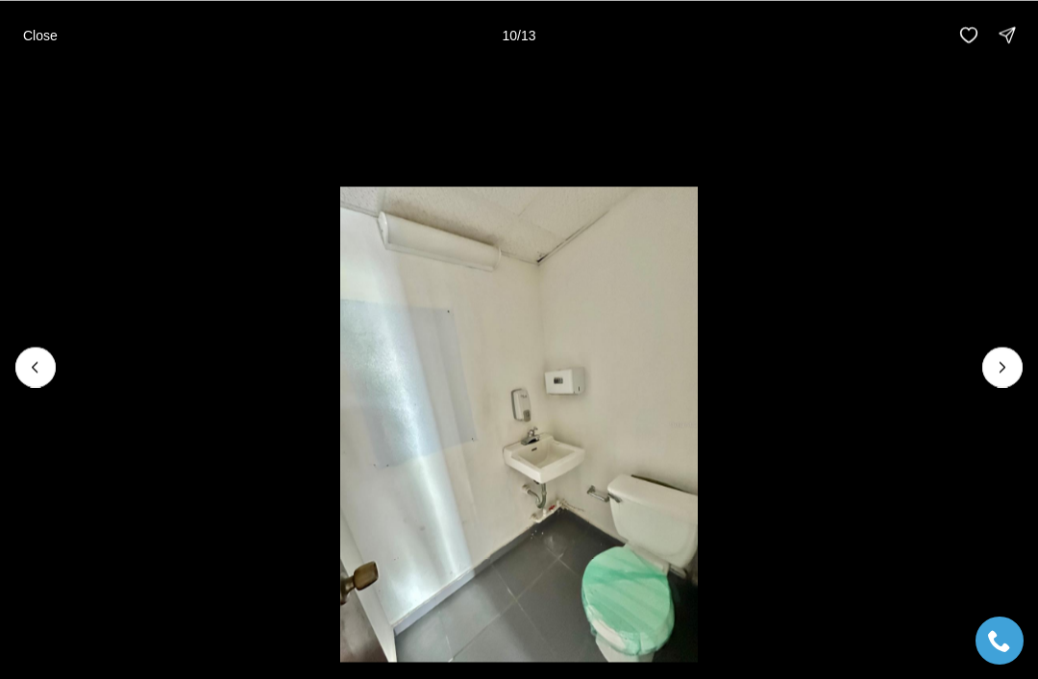
click at [994, 365] on icon "Next slide" at bounding box center [1002, 366] width 19 height 19
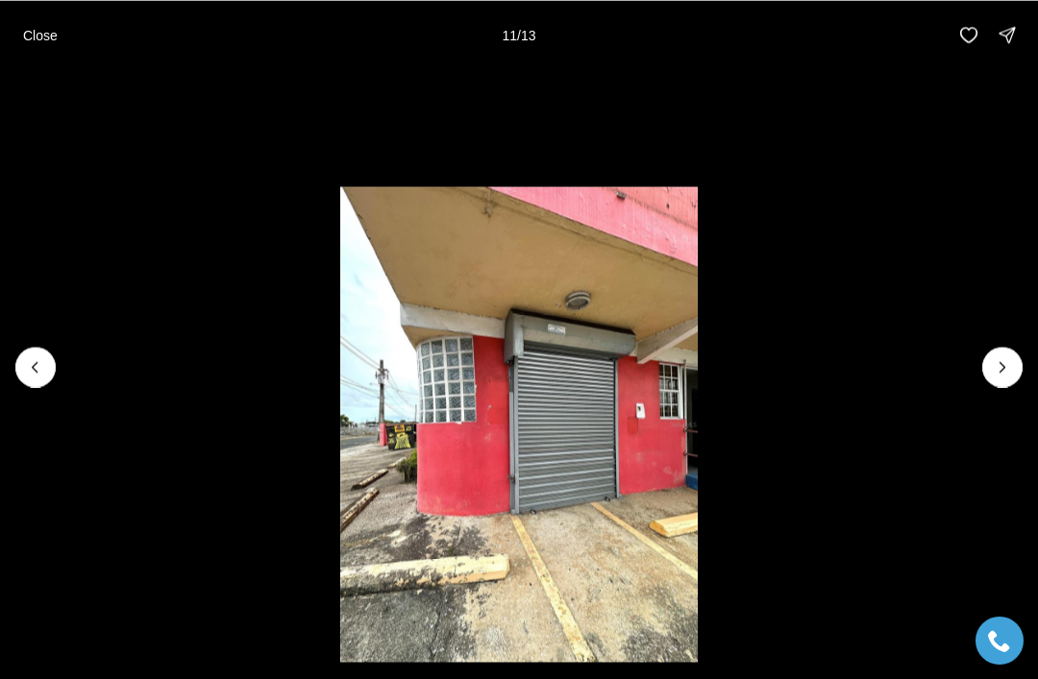
click at [57, 364] on li "11 of 13" at bounding box center [519, 366] width 1038 height 595
click at [53, 380] on li "11 of 13" at bounding box center [519, 366] width 1038 height 595
click at [37, 373] on icon "Previous slide" at bounding box center [35, 366] width 19 height 19
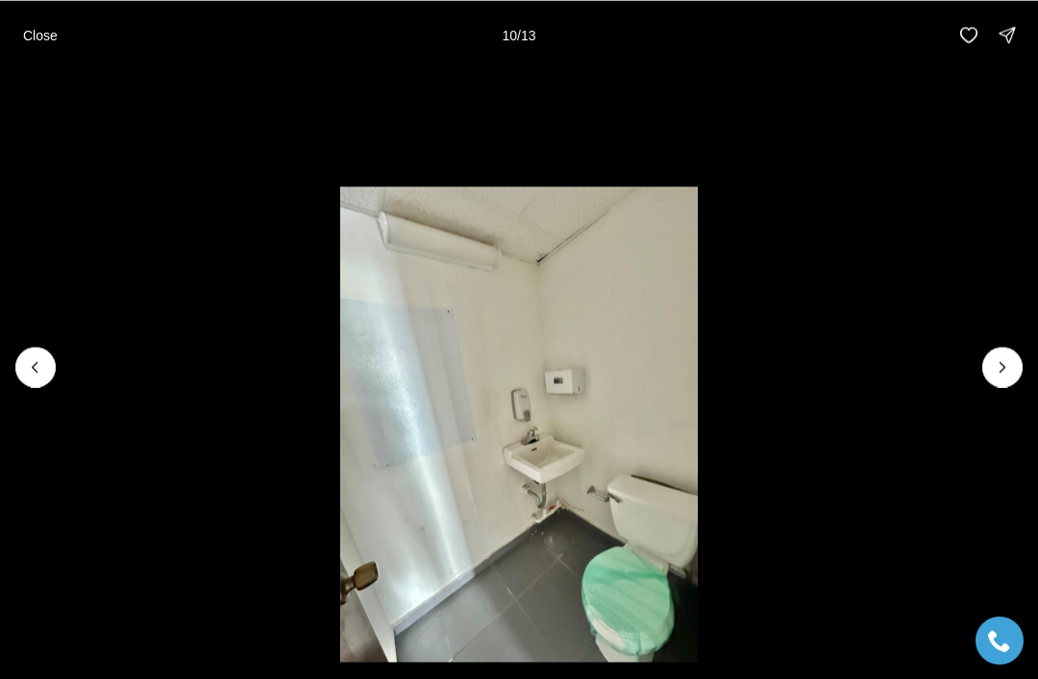
click at [989, 384] on li "10 of 13" at bounding box center [519, 366] width 1038 height 595
click at [988, 380] on button "Next slide" at bounding box center [1002, 367] width 40 height 40
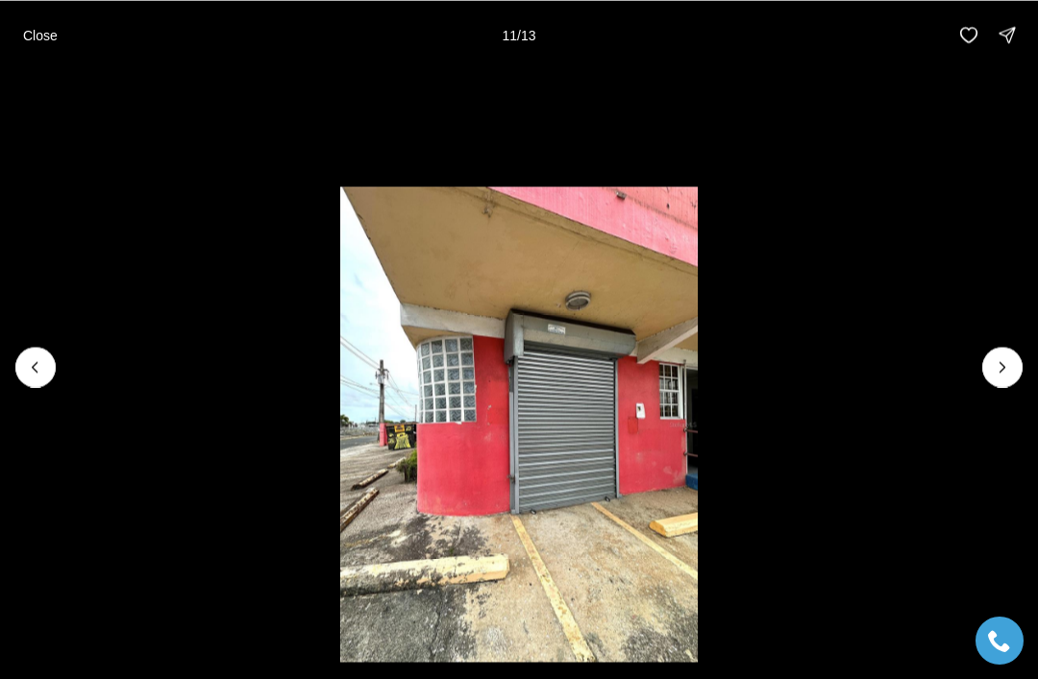
click at [989, 387] on li "11 of 13" at bounding box center [519, 366] width 1038 height 595
click at [997, 372] on icon "Next slide" at bounding box center [1002, 366] width 19 height 19
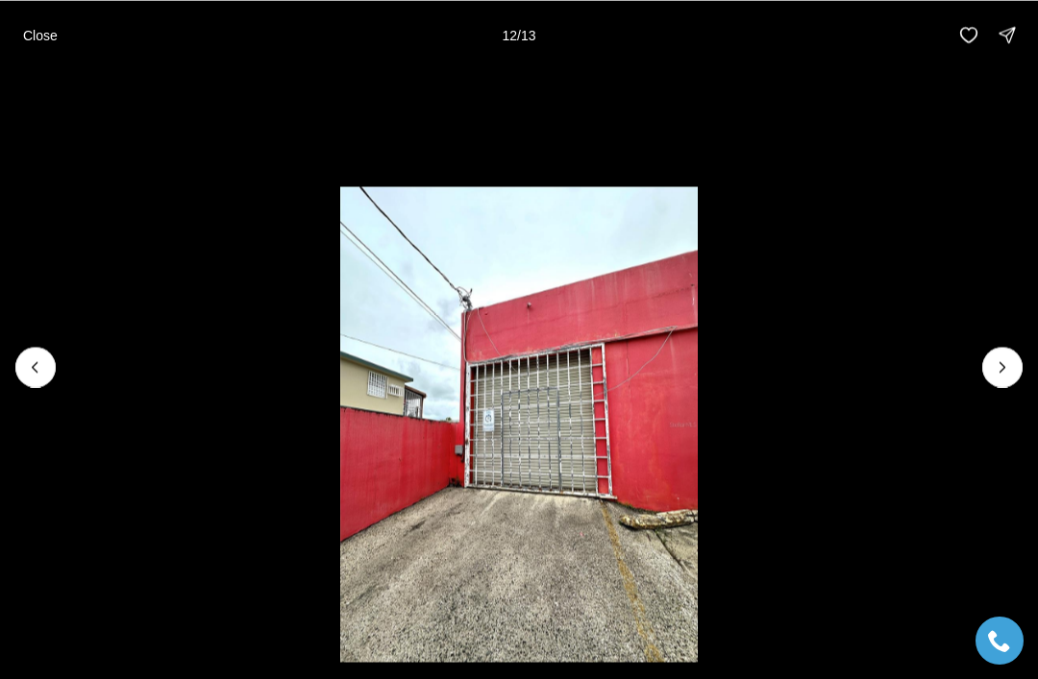
click at [998, 370] on icon "Next slide" at bounding box center [1002, 366] width 19 height 19
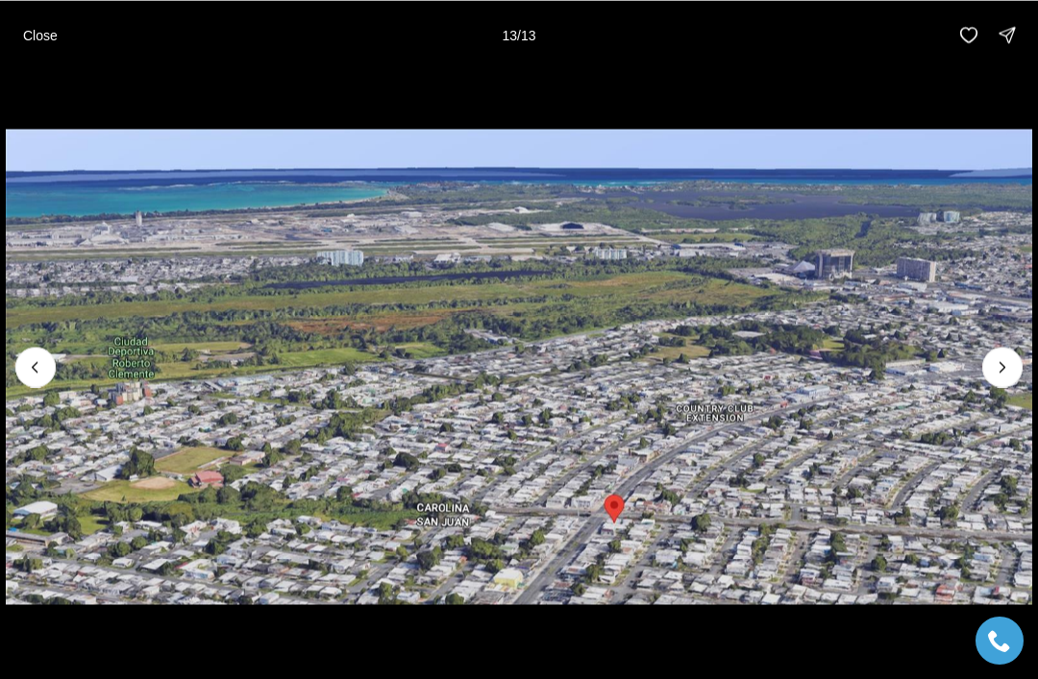
click at [1002, 370] on div at bounding box center [1002, 367] width 40 height 40
click at [1009, 367] on div at bounding box center [1002, 367] width 40 height 40
click at [35, 387] on img "13 of 13" at bounding box center [519, 367] width 1027 height 476
click at [27, 374] on icon "Previous slide" at bounding box center [35, 366] width 19 height 19
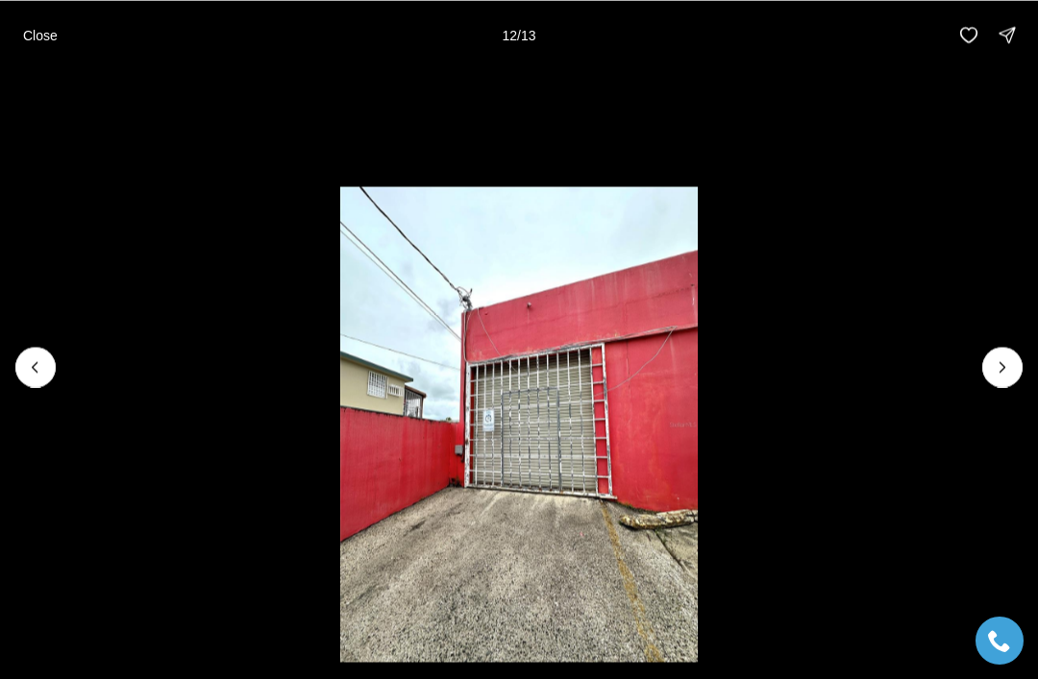
click at [32, 376] on icon "Previous slide" at bounding box center [35, 366] width 19 height 19
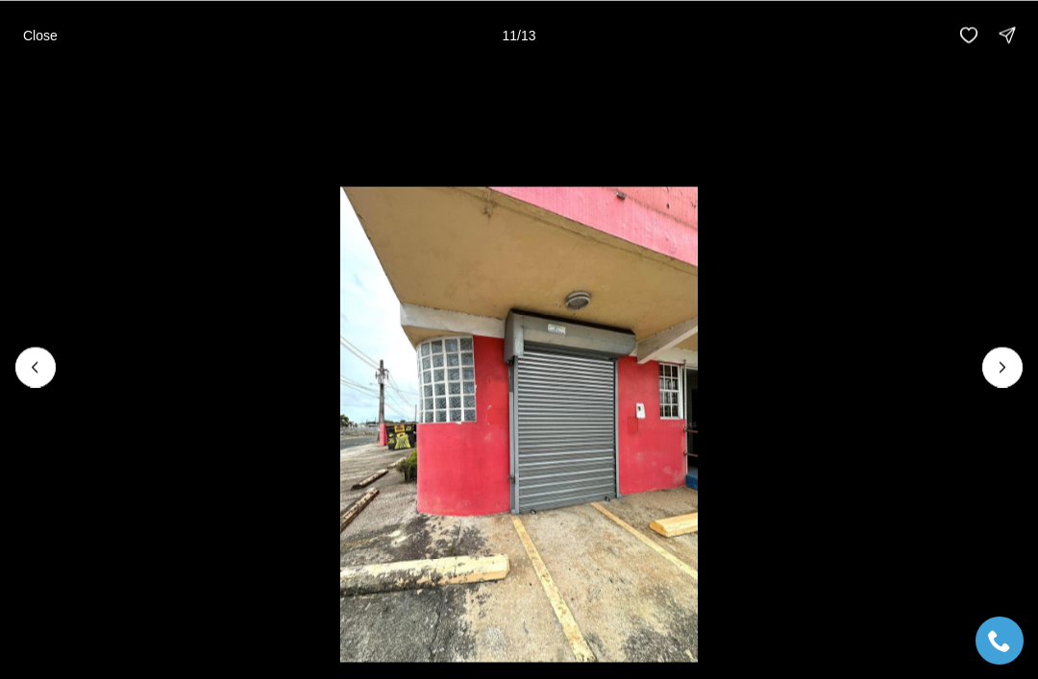
click at [34, 368] on icon "Previous slide" at bounding box center [35, 367] width 5 height 10
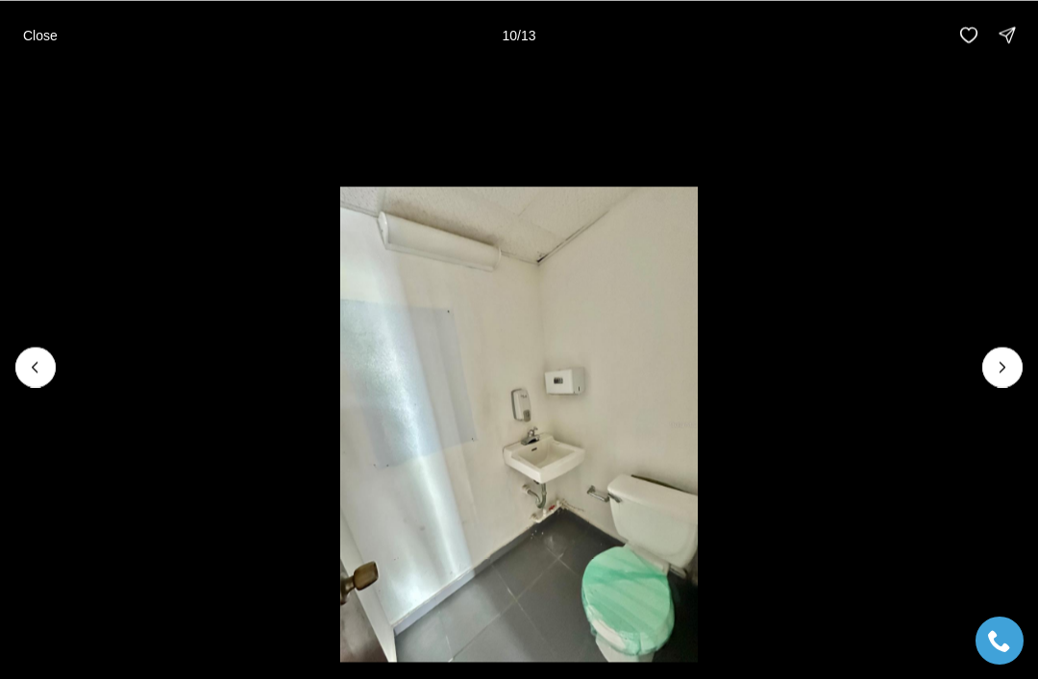
click at [37, 364] on icon "Previous slide" at bounding box center [35, 366] width 19 height 19
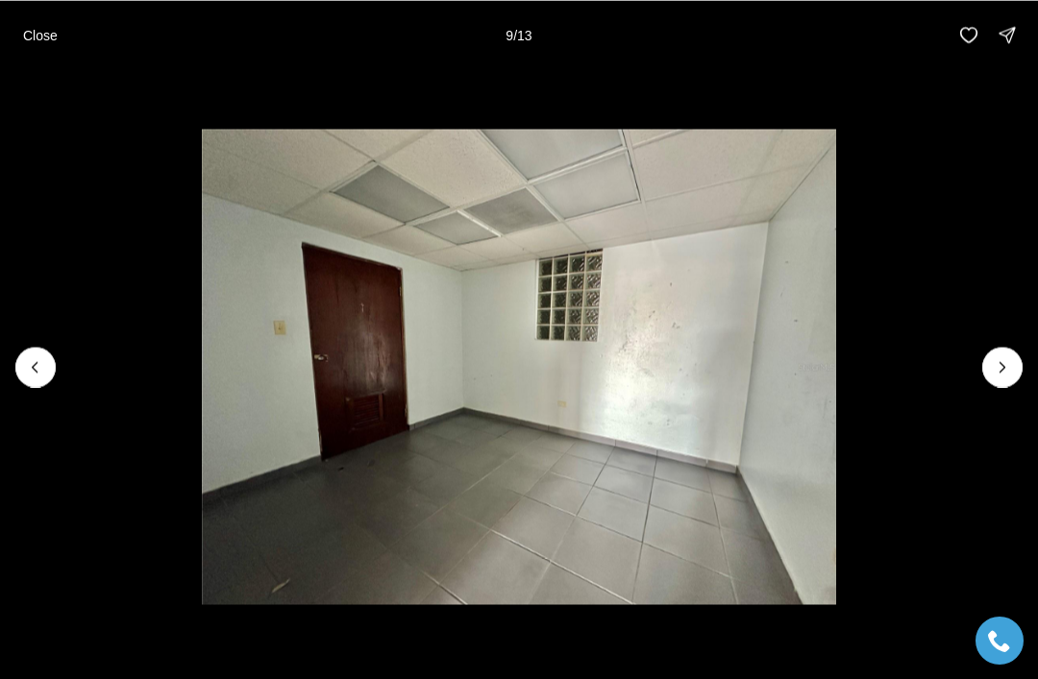
click at [30, 367] on icon "Previous slide" at bounding box center [35, 366] width 19 height 19
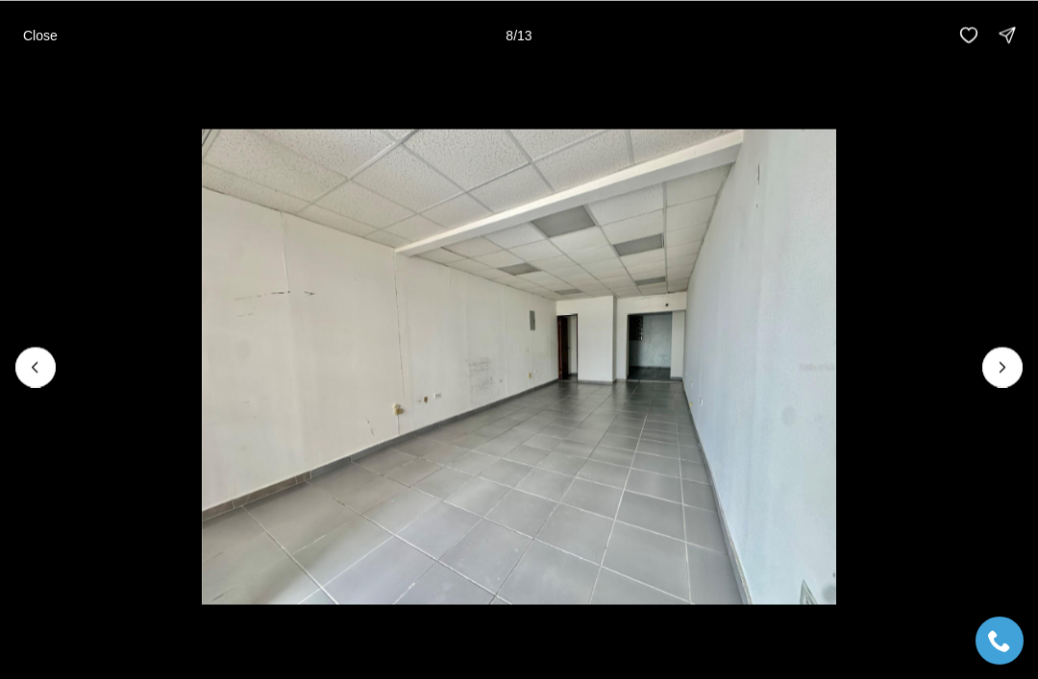
click at [33, 363] on icon "Previous slide" at bounding box center [35, 366] width 19 height 19
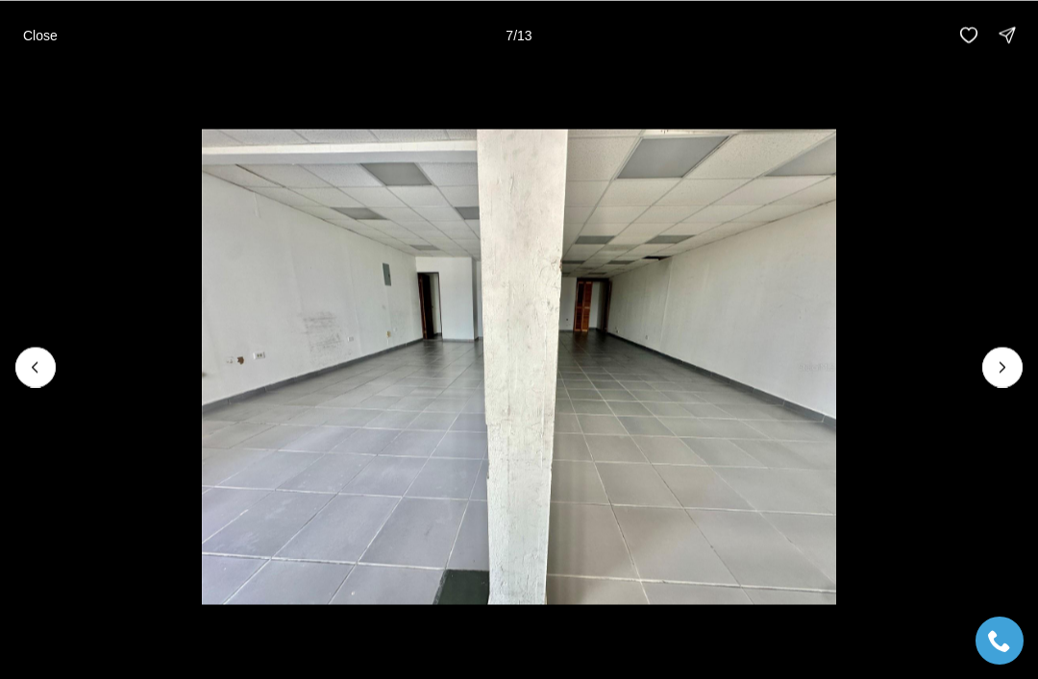
click at [33, 361] on icon "Previous slide" at bounding box center [35, 366] width 19 height 19
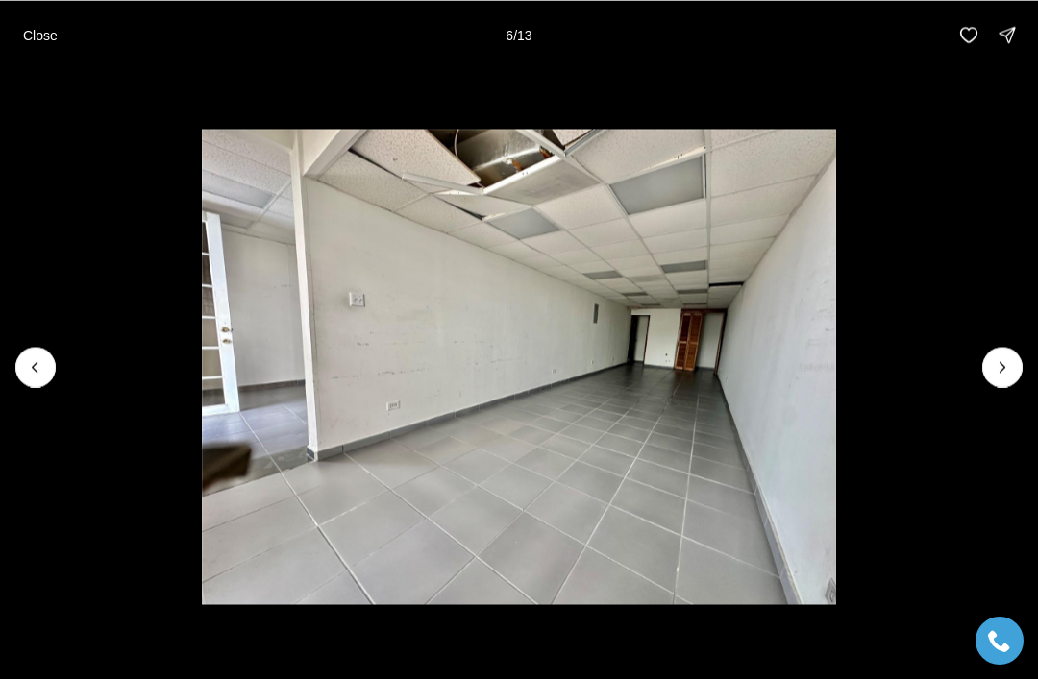
click at [43, 359] on icon "Previous slide" at bounding box center [35, 366] width 19 height 19
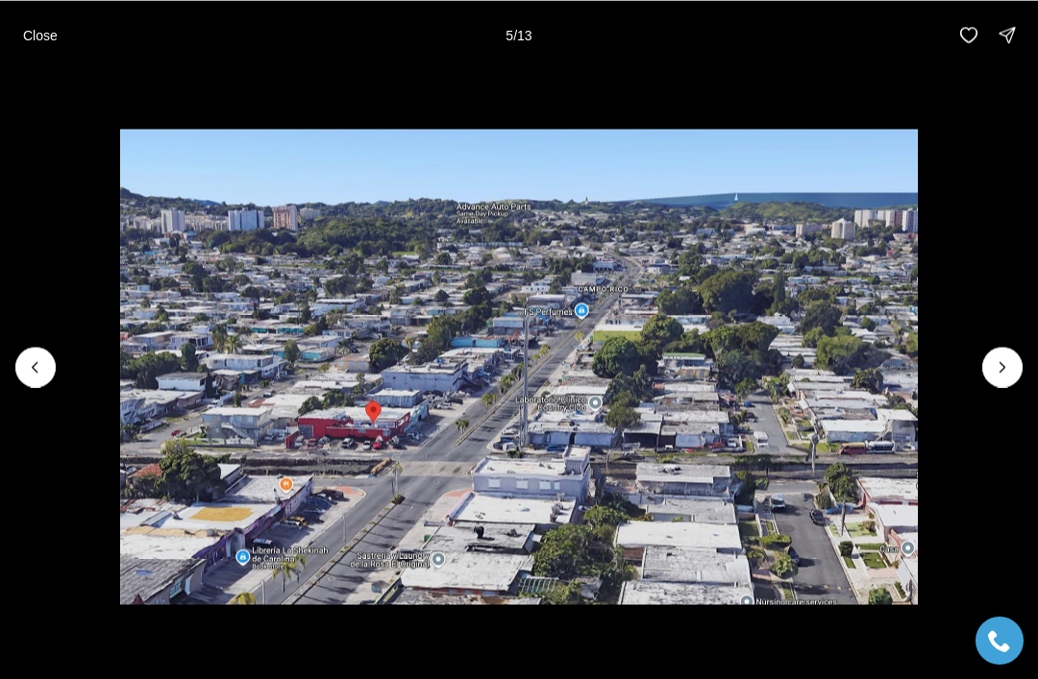
click at [36, 358] on icon "Previous slide" at bounding box center [35, 366] width 19 height 19
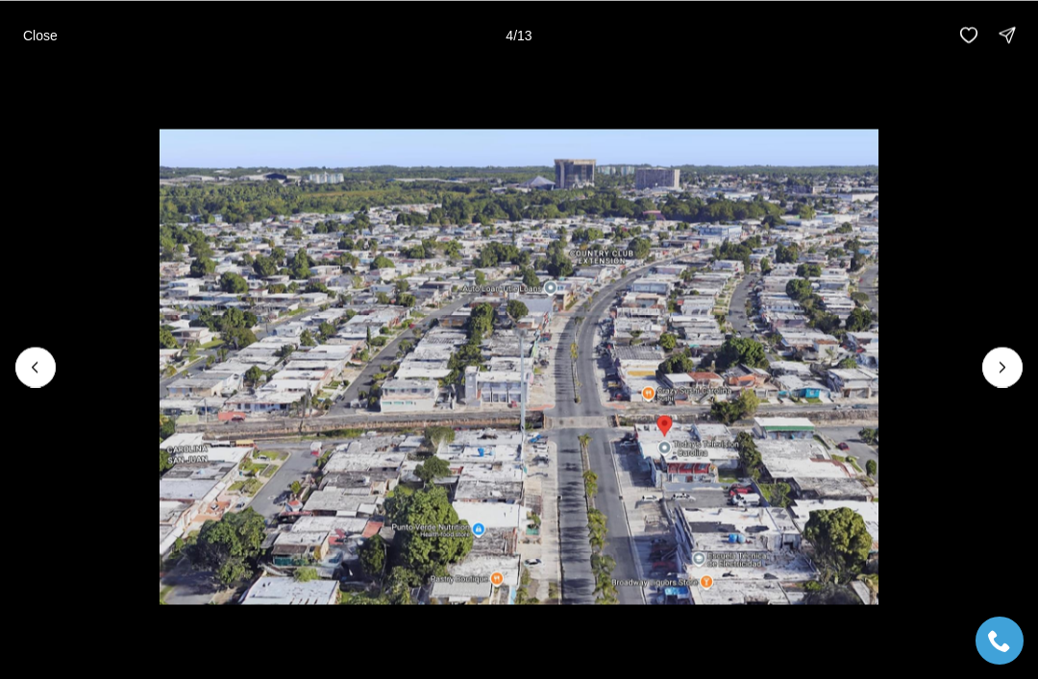
click at [41, 358] on icon "Previous slide" at bounding box center [35, 366] width 19 height 19
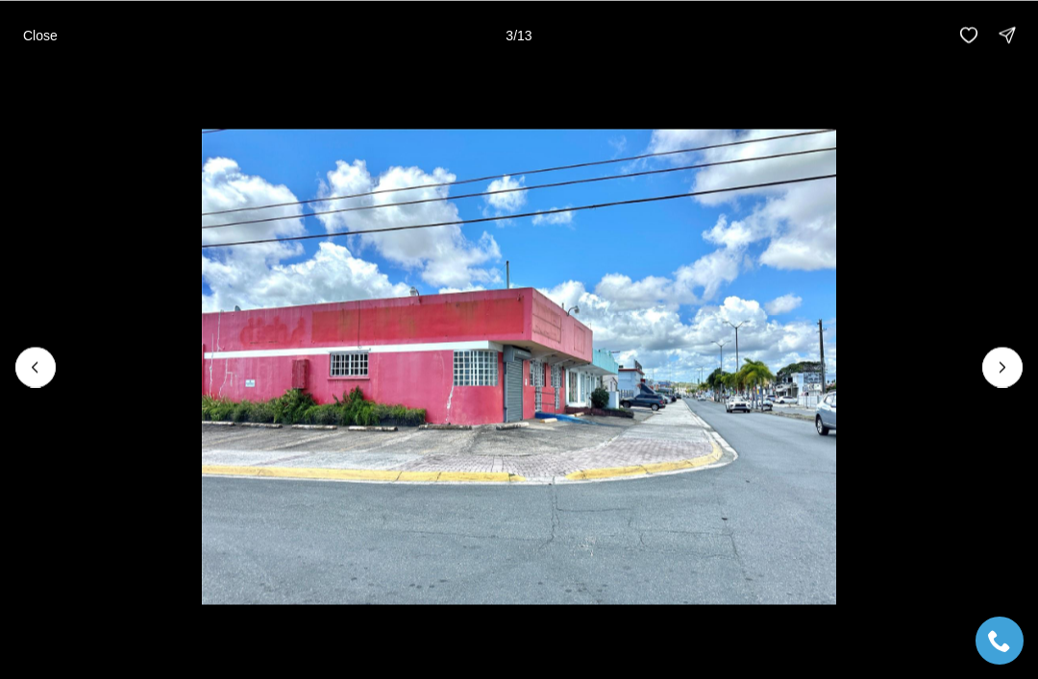
click at [27, 363] on icon "Previous slide" at bounding box center [35, 366] width 19 height 19
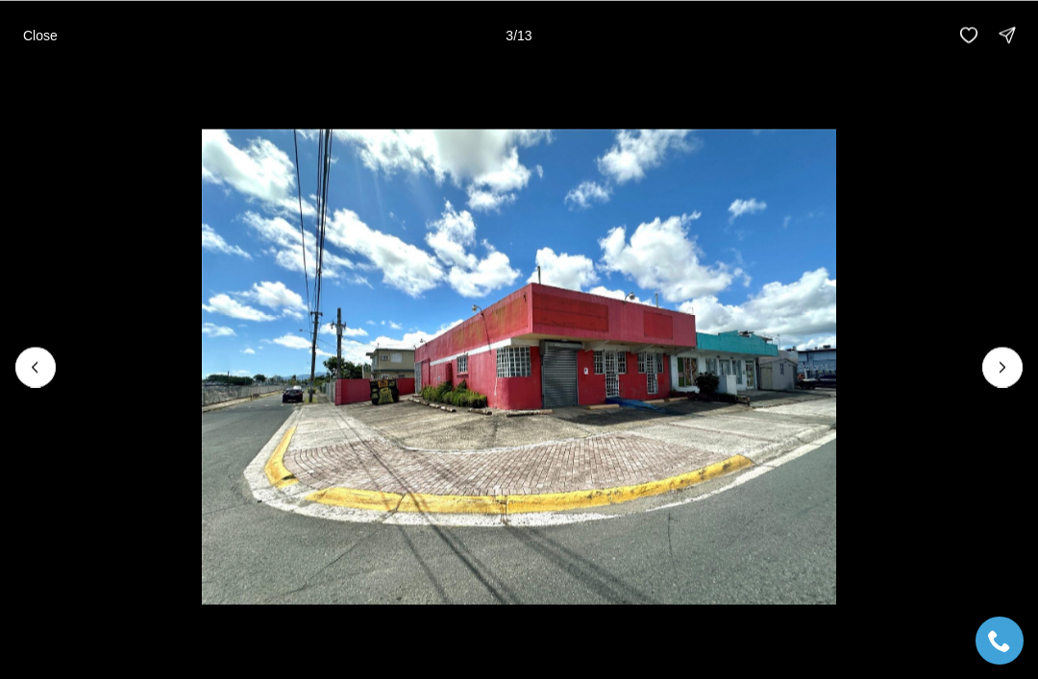
click at [26, 362] on icon "Previous slide" at bounding box center [35, 366] width 19 height 19
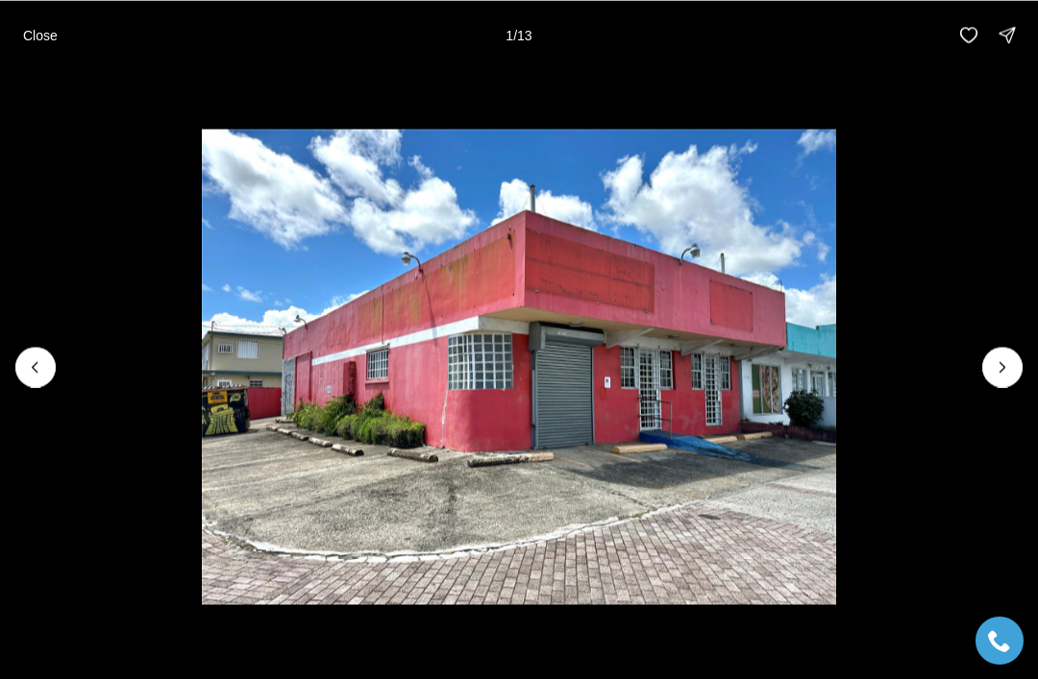
click at [29, 377] on div at bounding box center [35, 367] width 40 height 40
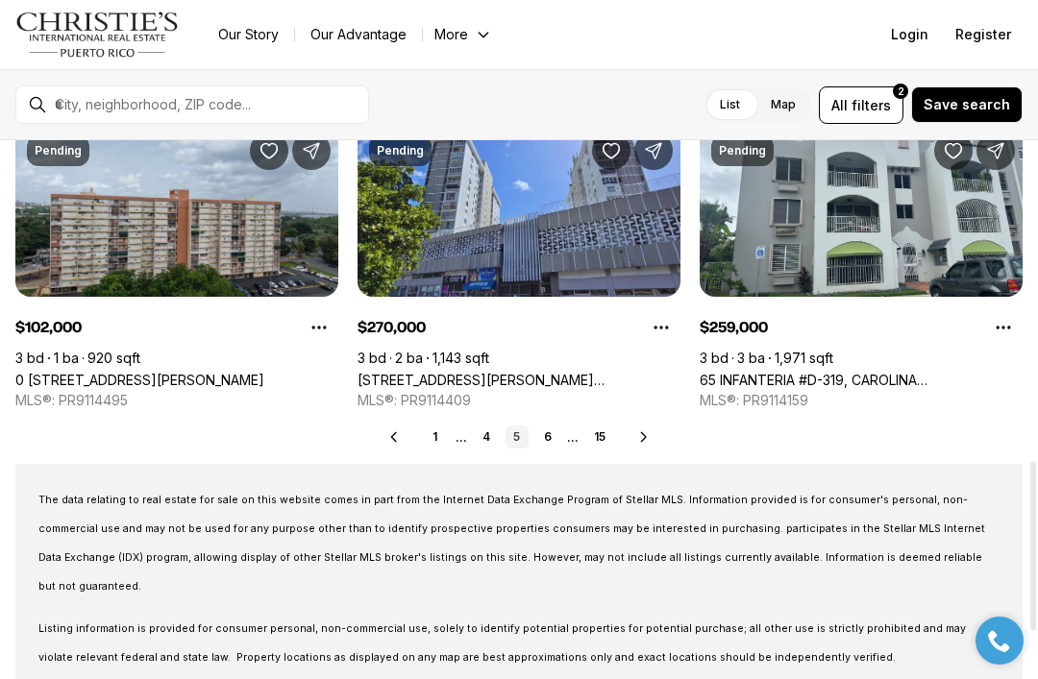
scroll to position [1023, 0]
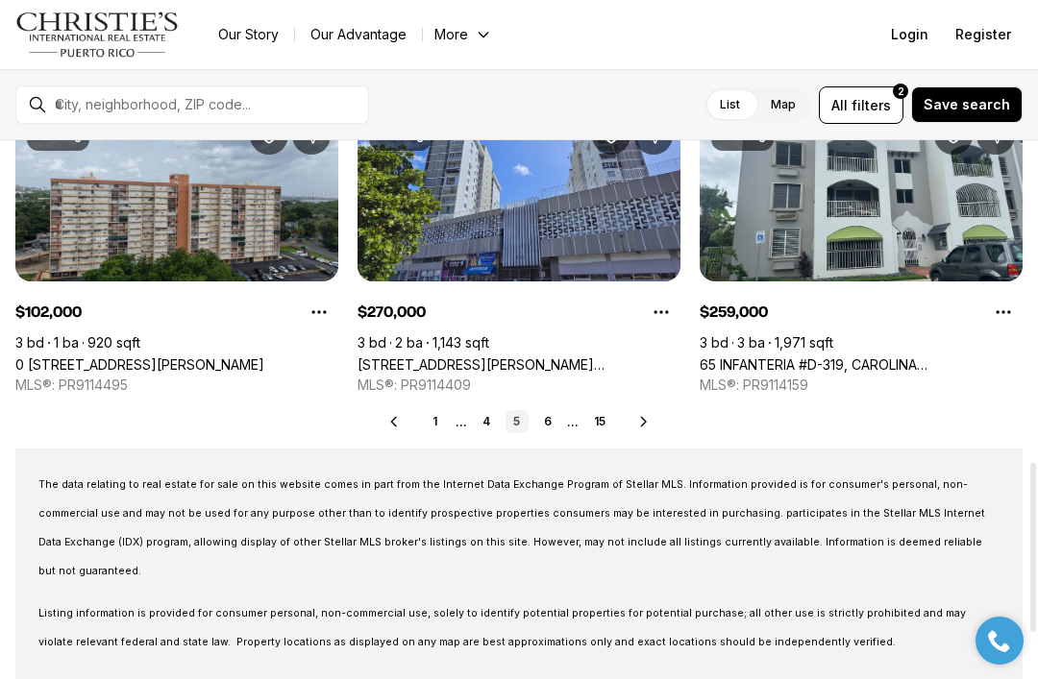
click at [492, 422] on link "4" at bounding box center [486, 421] width 23 height 23
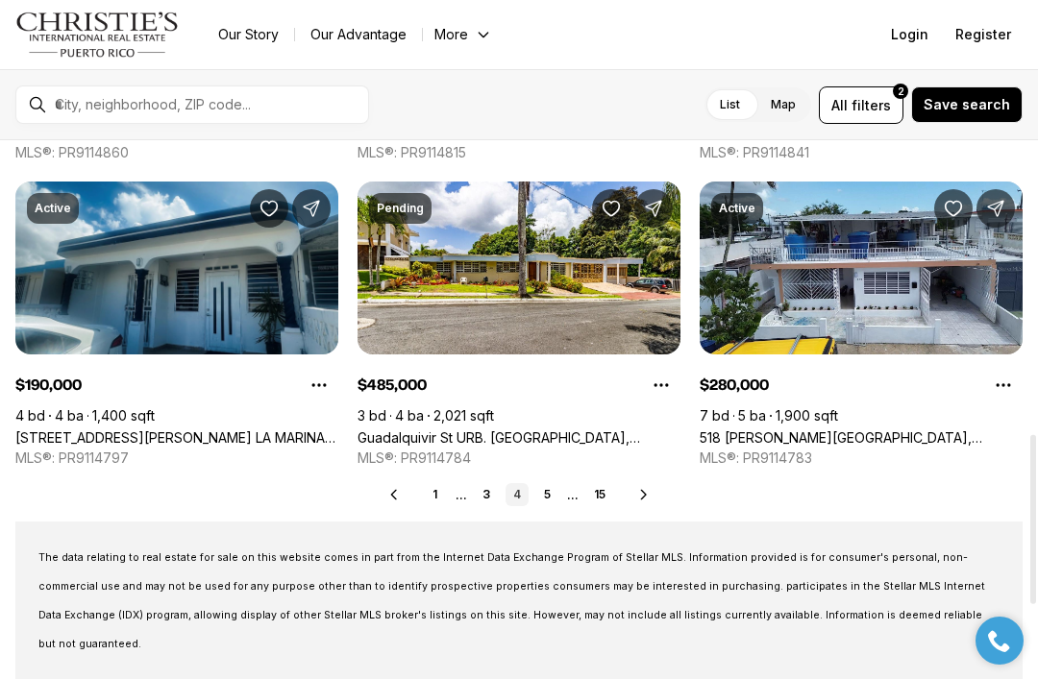
scroll to position [956, 0]
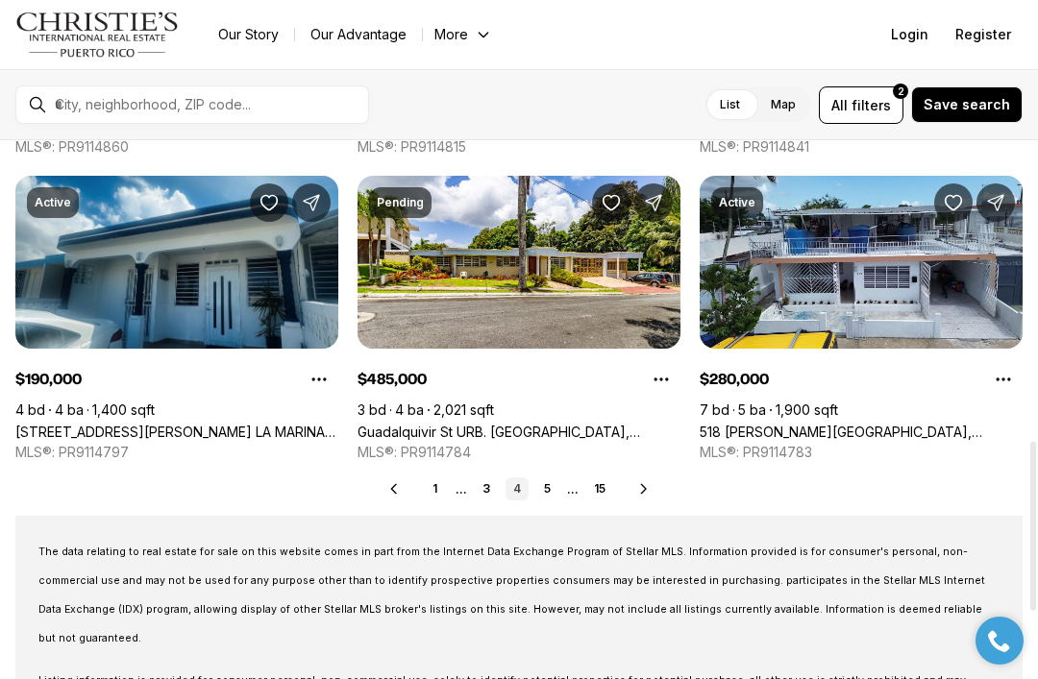
click at [480, 492] on link "3" at bounding box center [486, 489] width 23 height 23
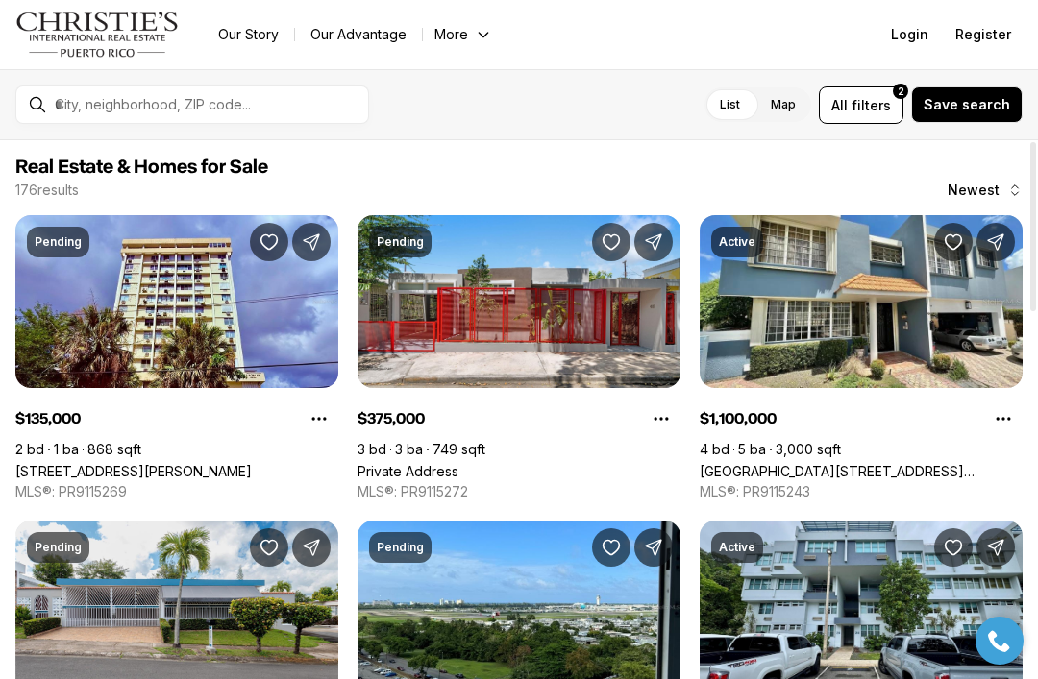
click at [458, 463] on link "Private Address" at bounding box center [407, 471] width 101 height 16
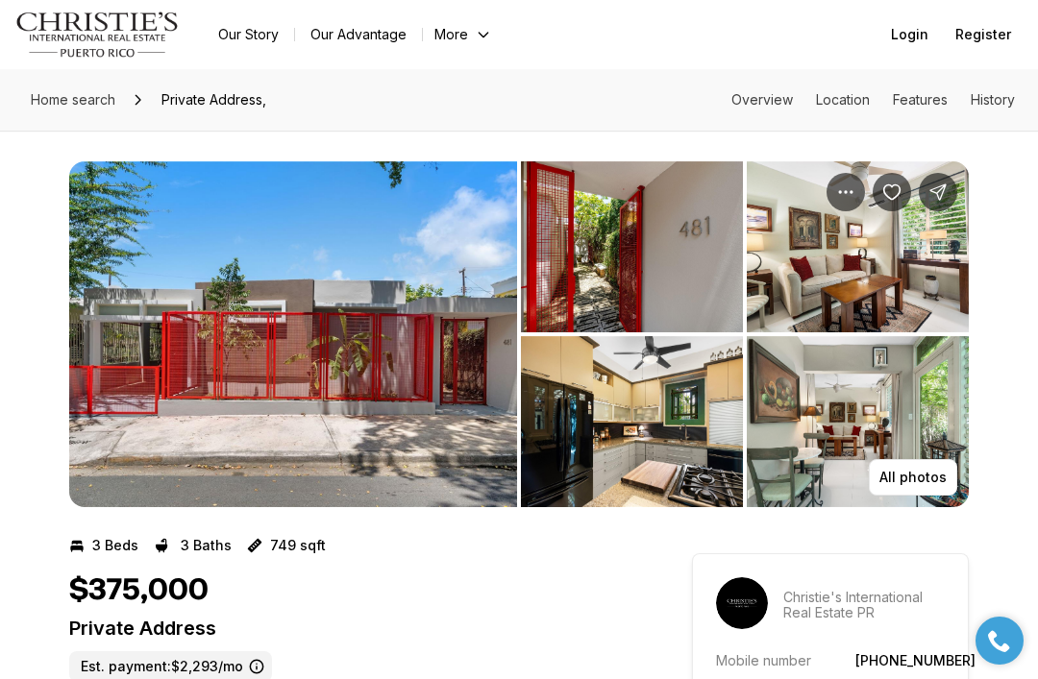
click at [309, 436] on img "View image gallery" at bounding box center [293, 334] width 448 height 346
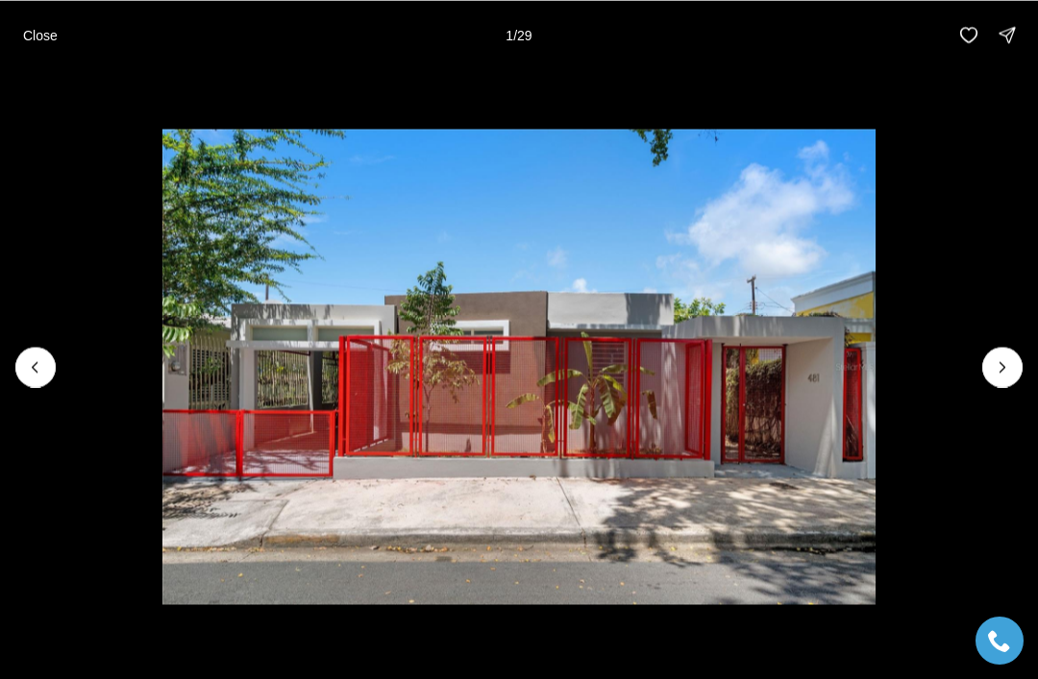
click at [876, 348] on img "1 of 29" at bounding box center [519, 367] width 714 height 476
click at [876, 350] on img "1 of 29" at bounding box center [519, 367] width 714 height 476
click at [876, 345] on img "1 of 29" at bounding box center [519, 367] width 714 height 476
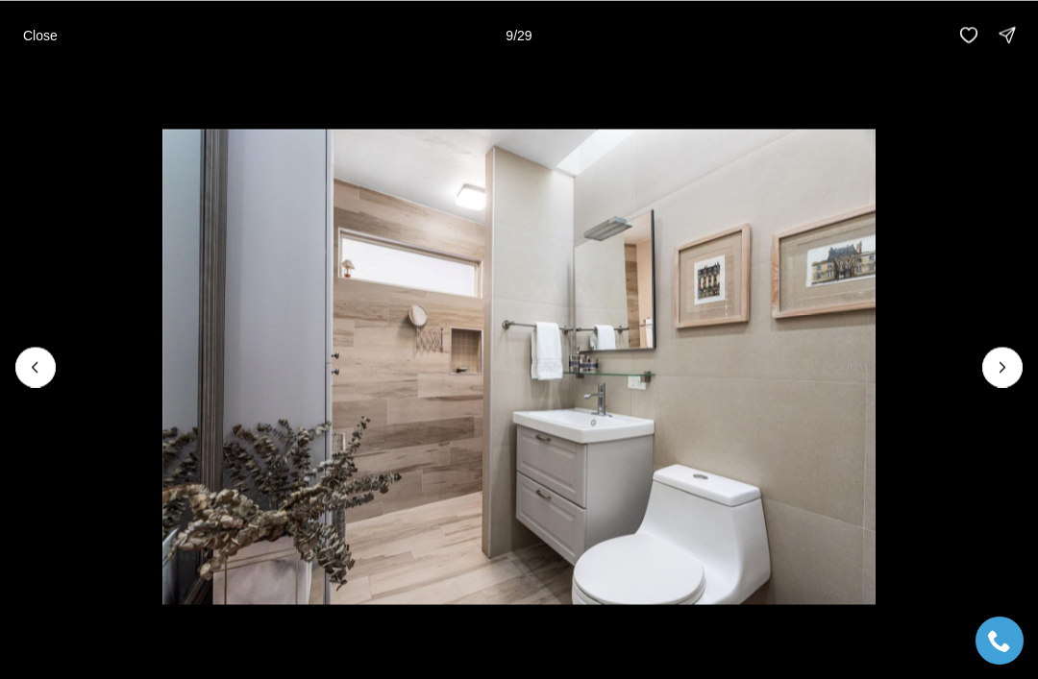
click at [38, 37] on p "Close" at bounding box center [40, 34] width 35 height 15
